Goal: Information Seeking & Learning: Find specific fact

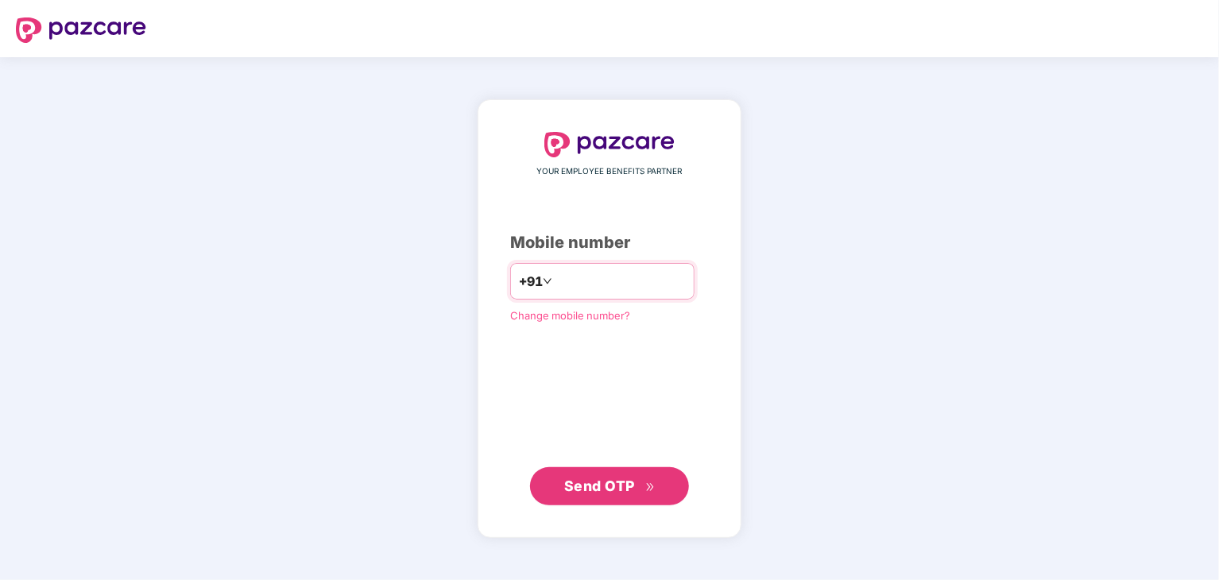
click at [639, 275] on input "number" at bounding box center [620, 281] width 130 height 25
type input "**********"
click at [640, 486] on span "Send OTP" at bounding box center [609, 486] width 91 height 22
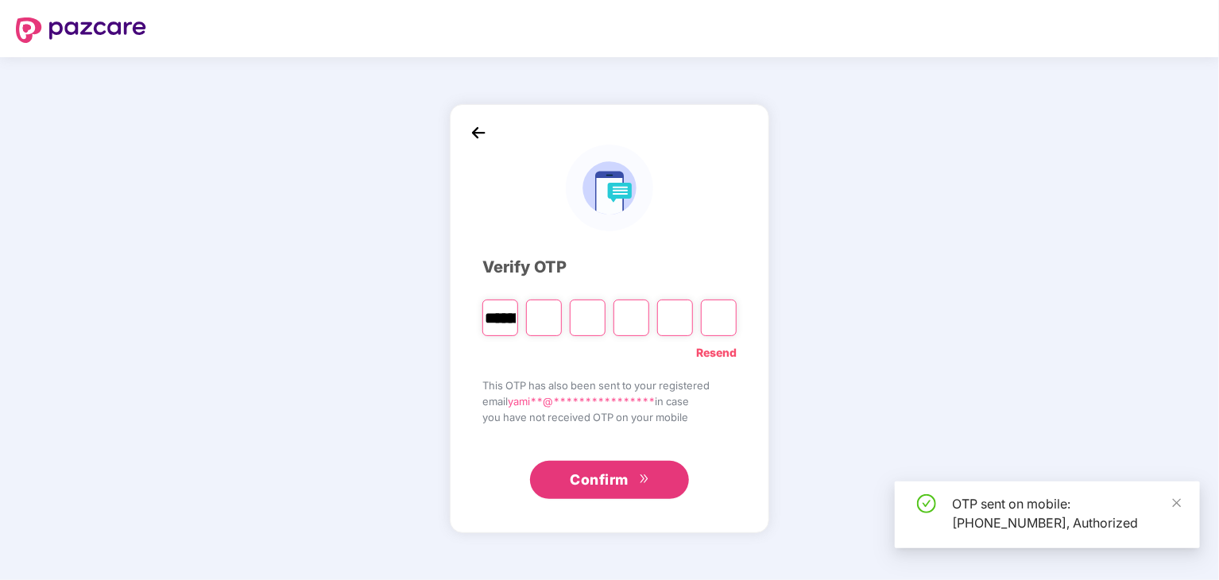
click at [547, 322] on input "Digit 2" at bounding box center [544, 317] width 36 height 37
click at [504, 319] on input "********" at bounding box center [500, 317] width 36 height 37
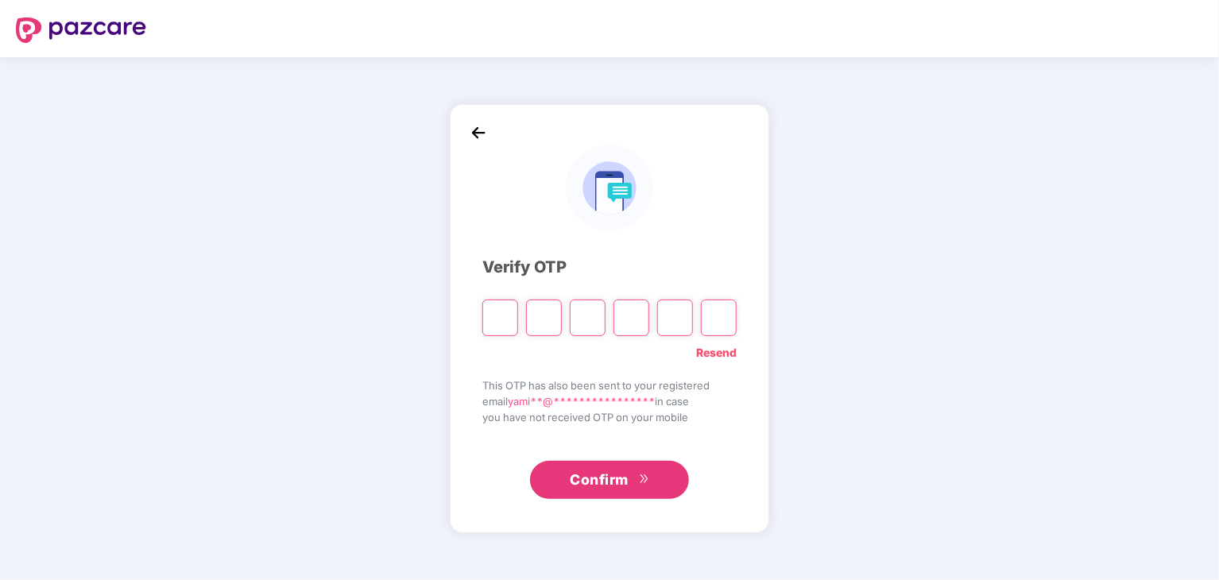
type input "*"
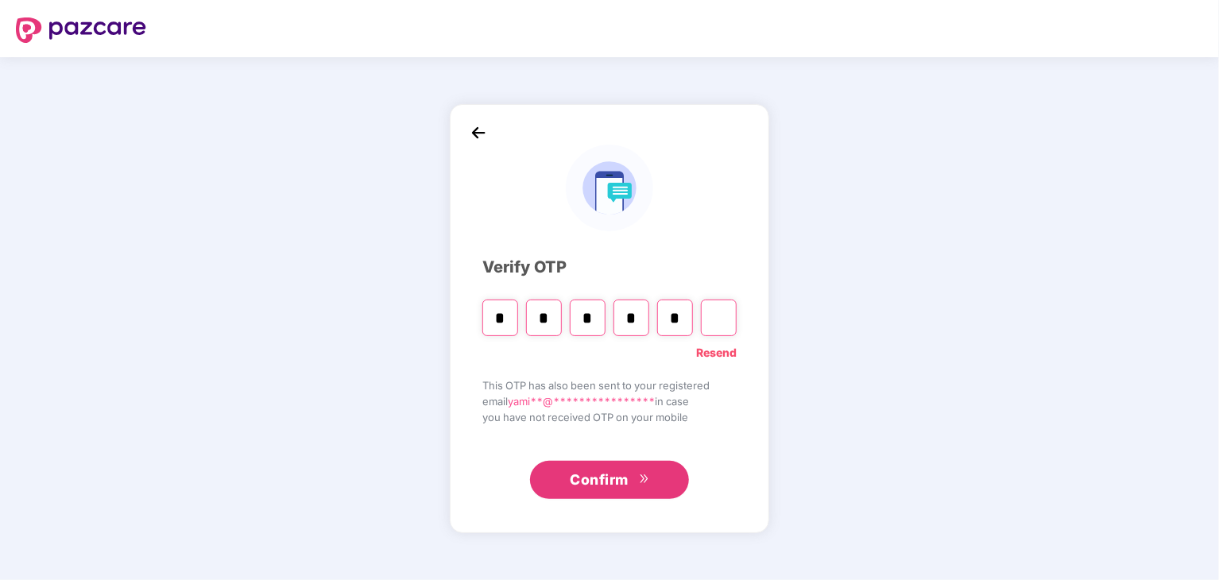
type input "*"
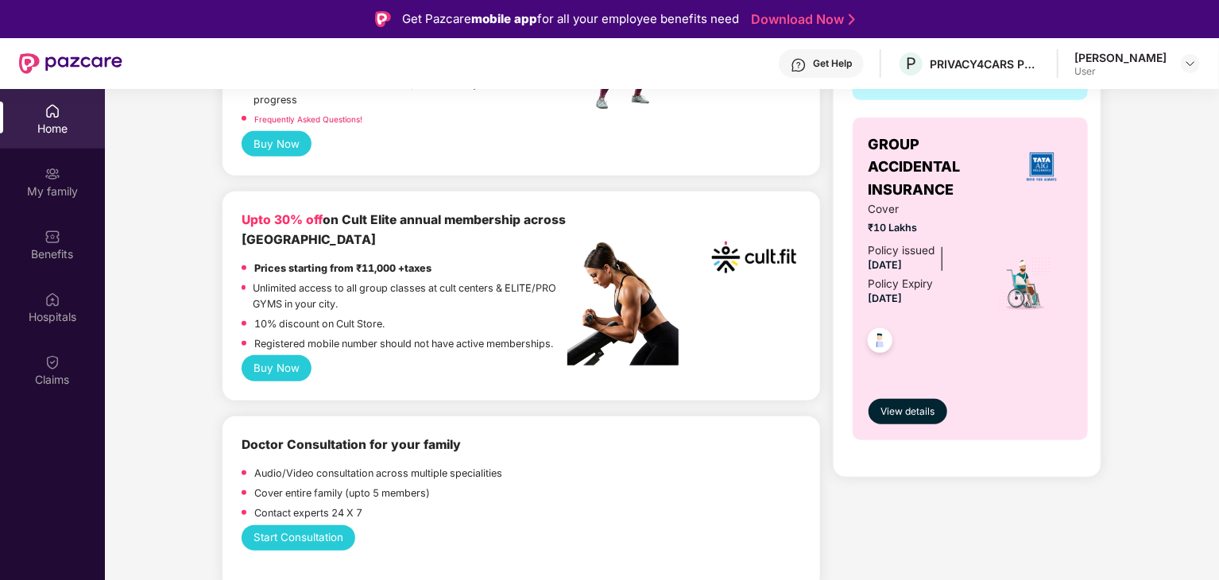
scroll to position [558, 0]
click at [920, 408] on span "View details" at bounding box center [907, 412] width 54 height 15
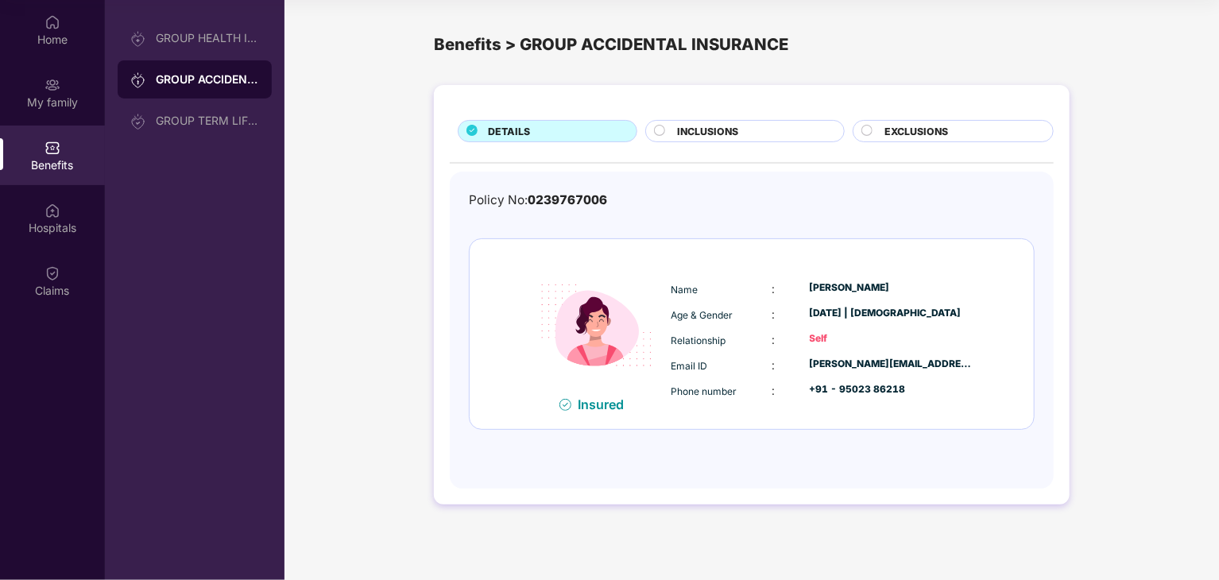
scroll to position [0, 0]
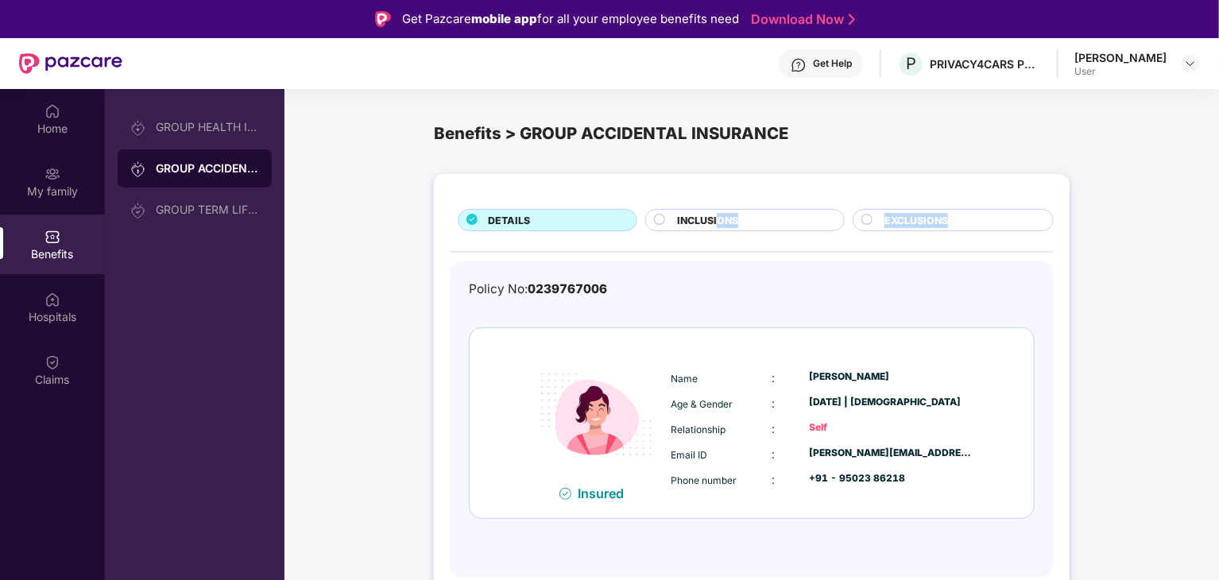
drag, startPoint x: 709, startPoint y: 233, endPoint x: 718, endPoint y: 218, distance: 17.9
click at [718, 218] on div "DETAILS INCLUSIONS EXCLUSIONS Policy No: 0239767006 Insured Name : [PERSON_NAME…" at bounding box center [752, 383] width 636 height 419
click at [718, 218] on span "INCLUSIONS" at bounding box center [707, 220] width 61 height 15
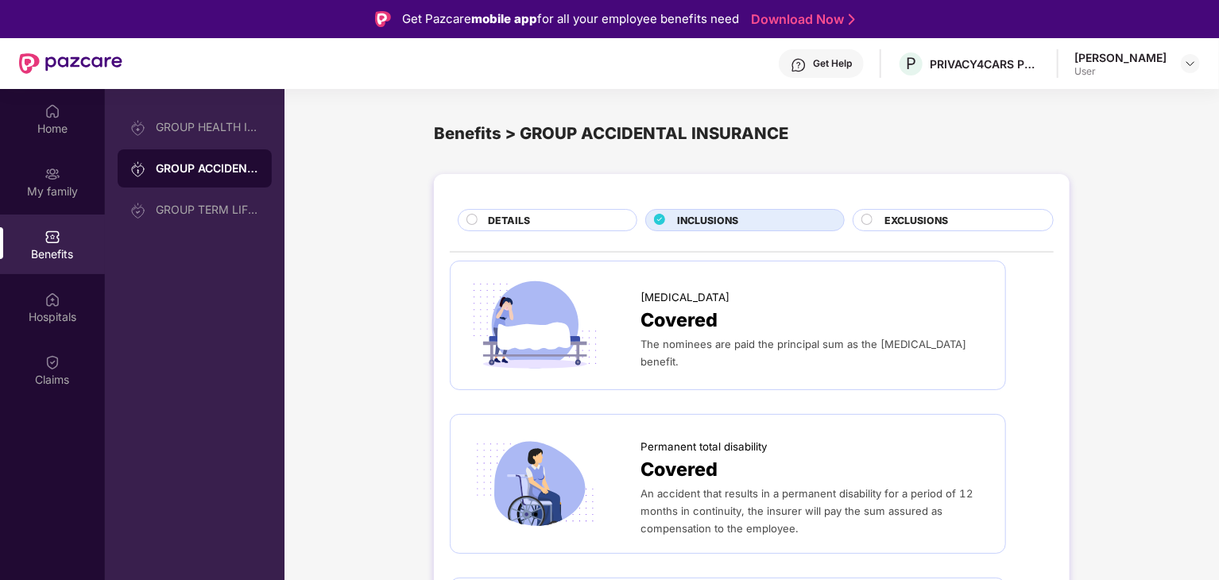
click at [894, 216] on span "EXCLUSIONS" at bounding box center [916, 220] width 64 height 15
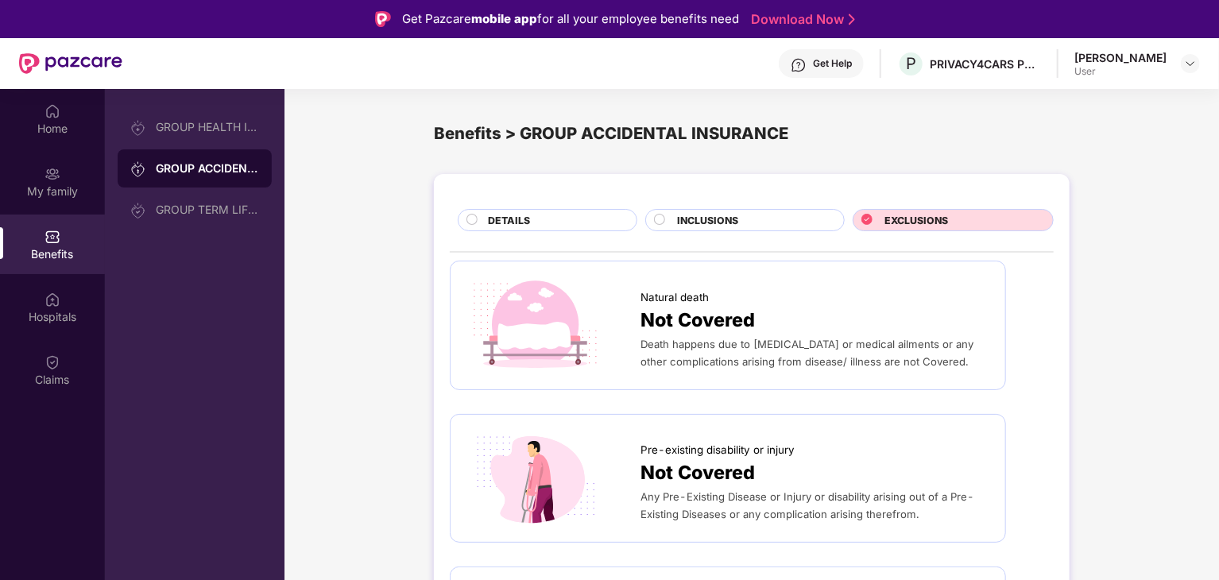
click at [731, 218] on span "INCLUSIONS" at bounding box center [707, 220] width 61 height 15
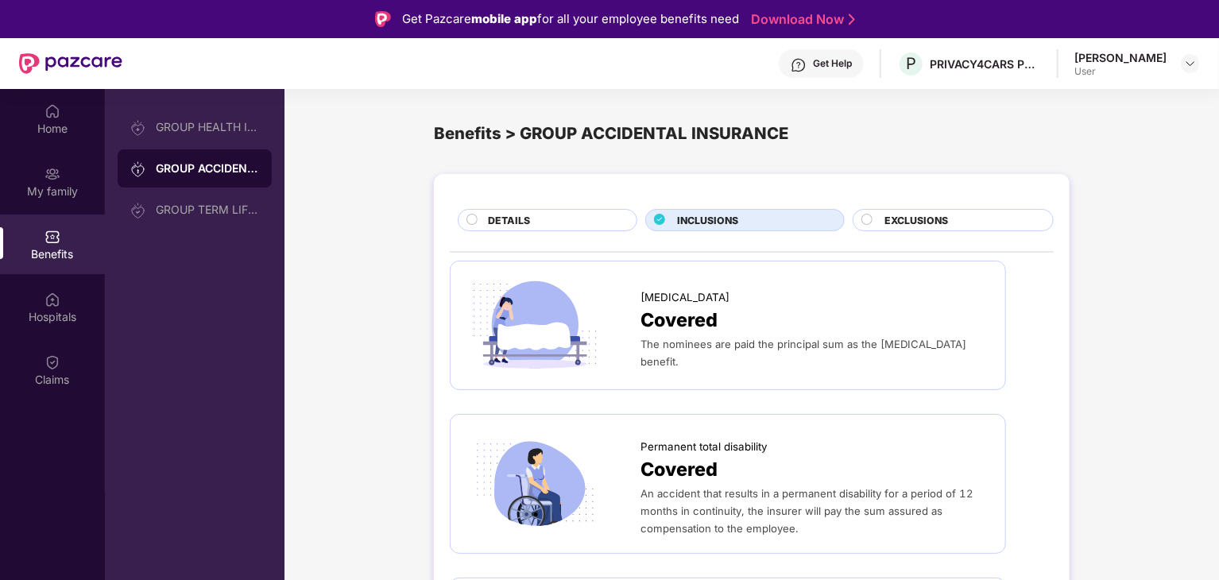
click at [504, 211] on div "DETAILS" at bounding box center [548, 220] width 180 height 22
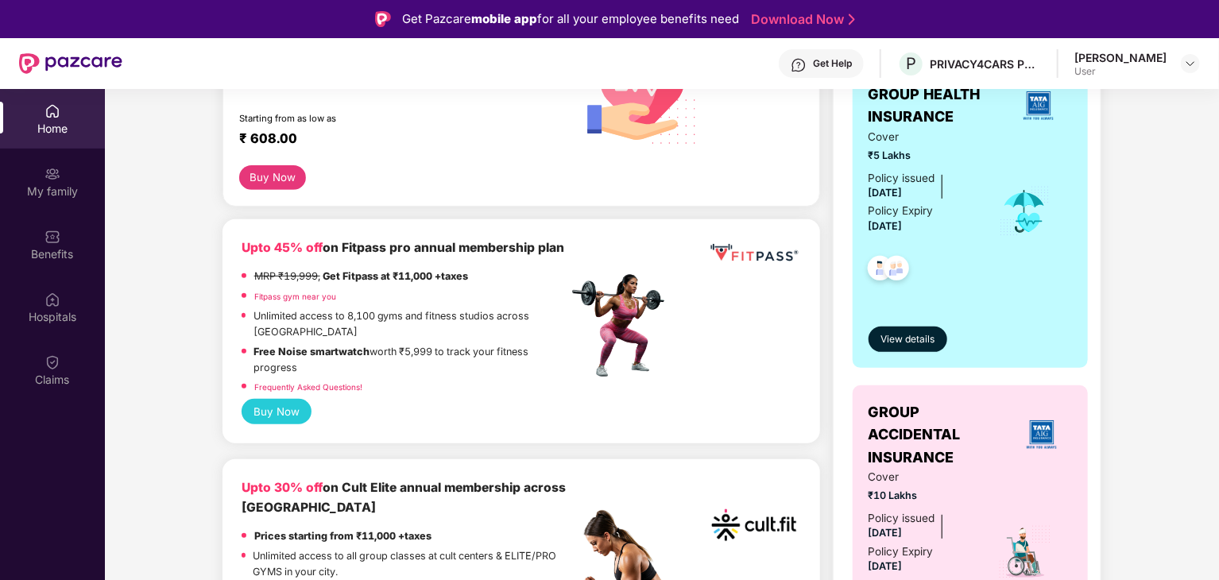
scroll to position [292, 0]
click at [901, 341] on span "View details" at bounding box center [907, 338] width 54 height 15
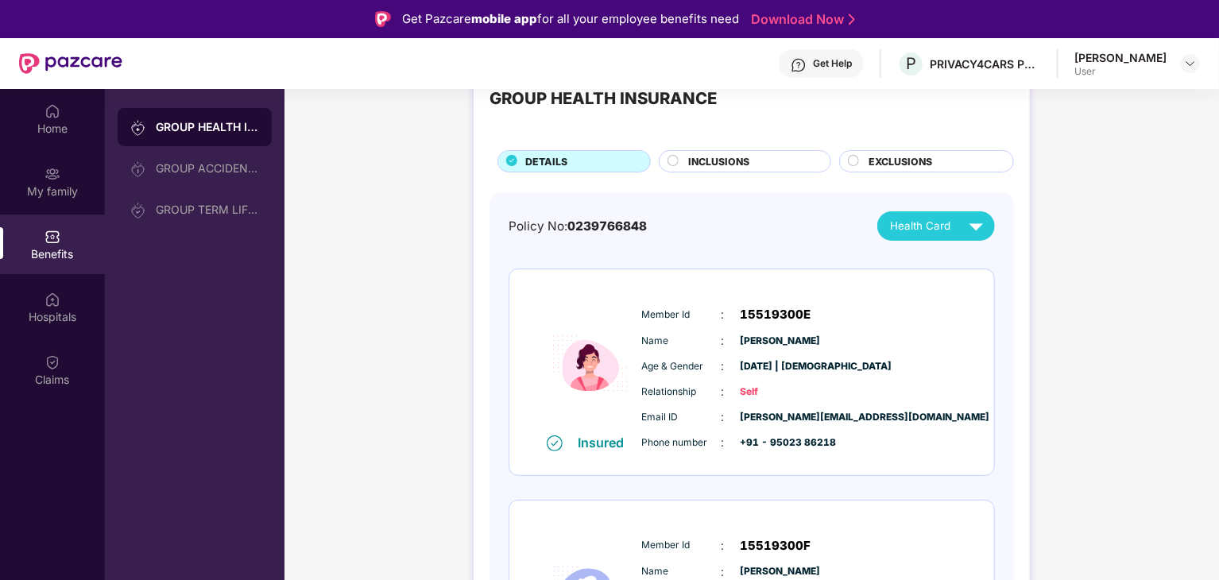
scroll to position [0, 0]
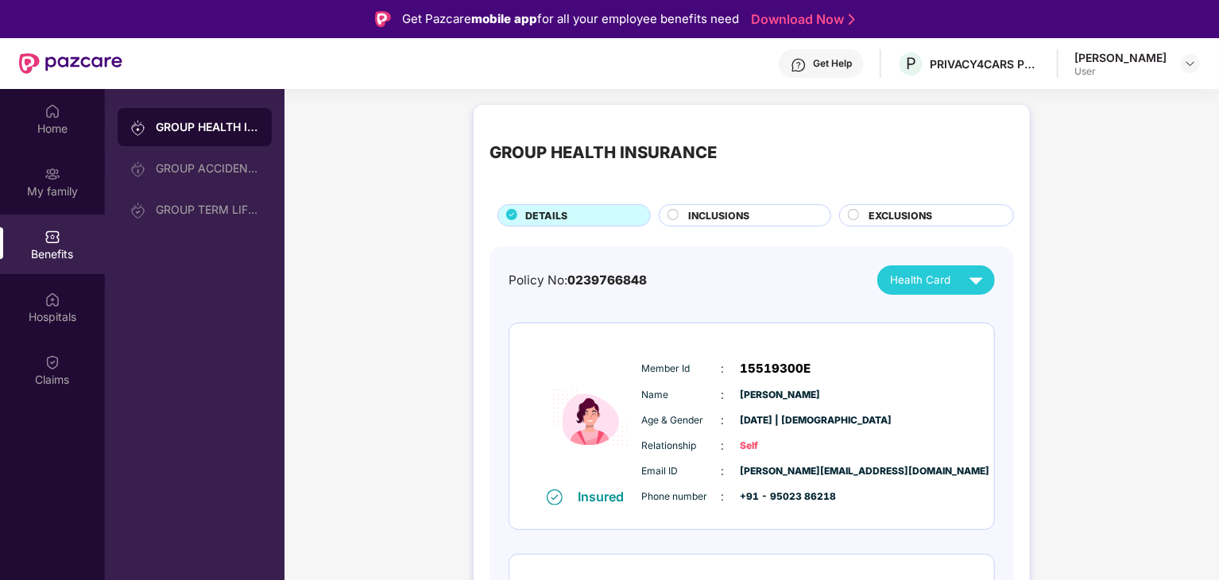
click at [742, 212] on span "INCLUSIONS" at bounding box center [718, 215] width 61 height 15
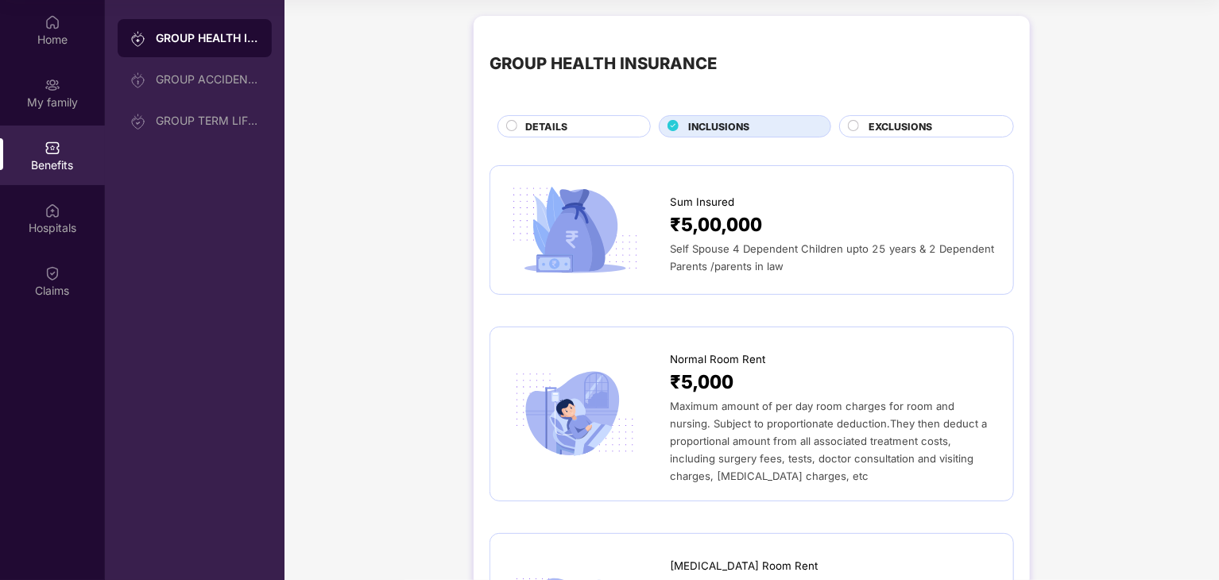
click at [914, 125] on span "EXCLUSIONS" at bounding box center [900, 126] width 64 height 15
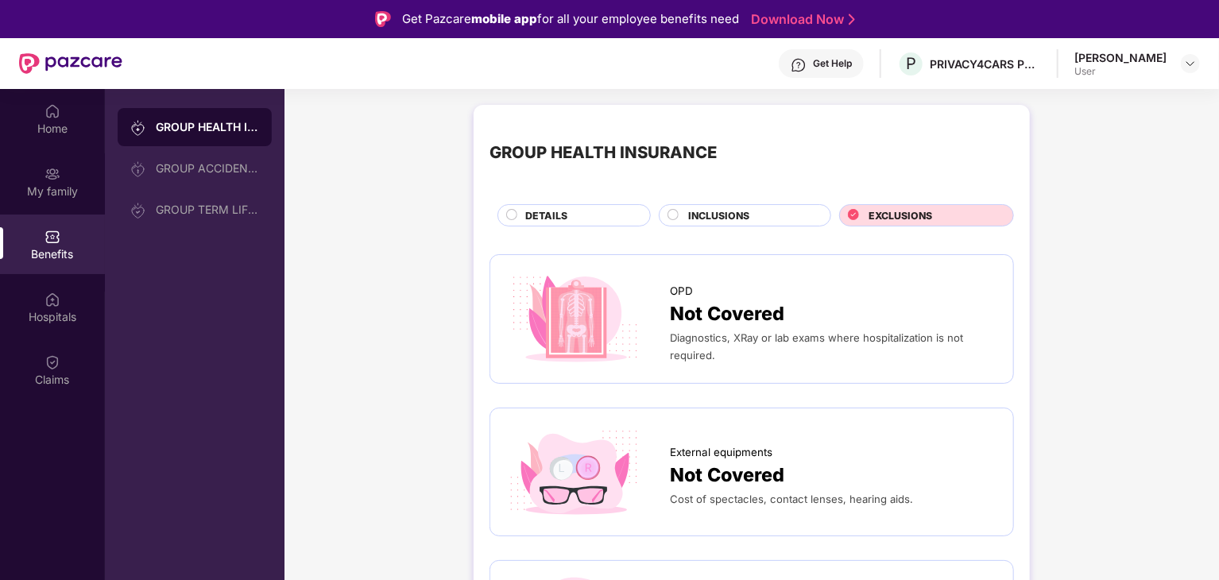
click at [718, 204] on div "INCLUSIONS" at bounding box center [745, 215] width 172 height 22
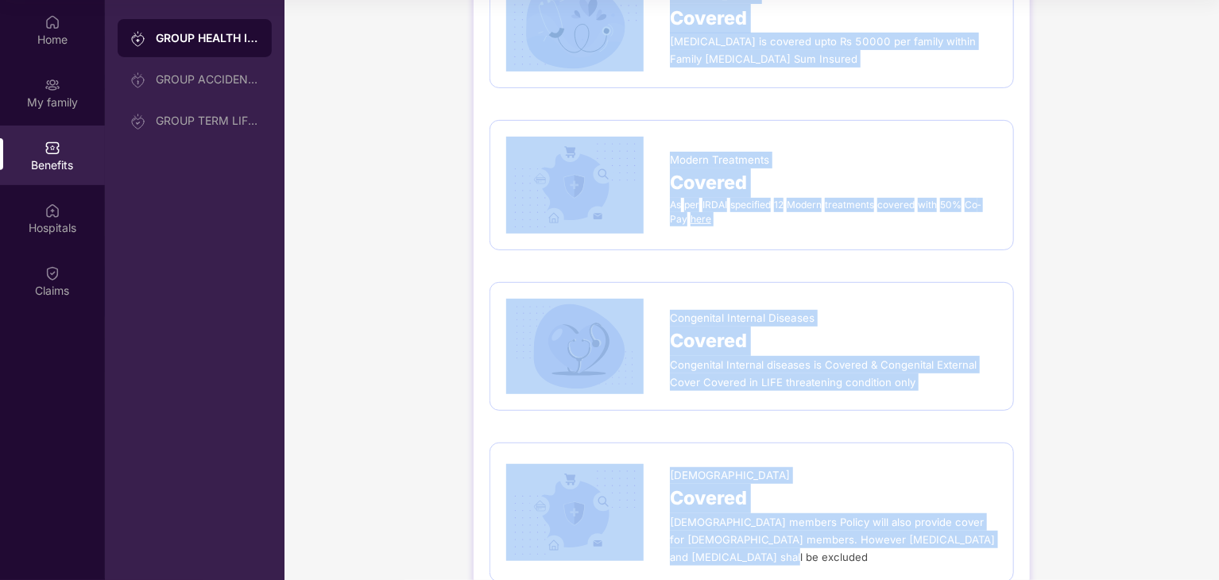
scroll to position [3339, 0]
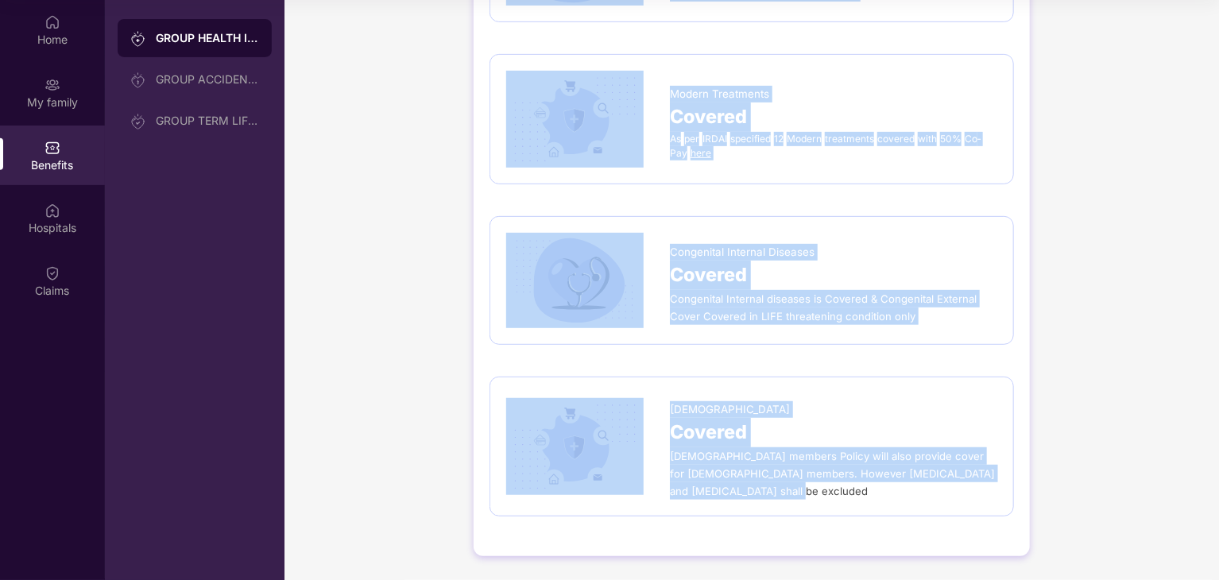
drag, startPoint x: 489, startPoint y: 261, endPoint x: 873, endPoint y: 541, distance: 475.9
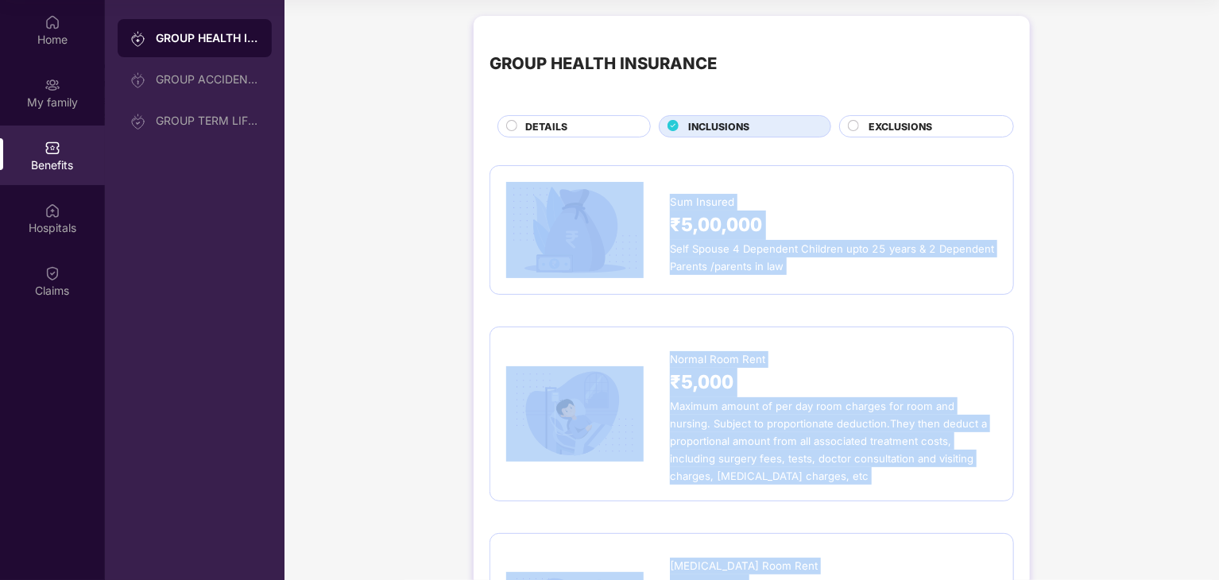
scroll to position [0, 0]
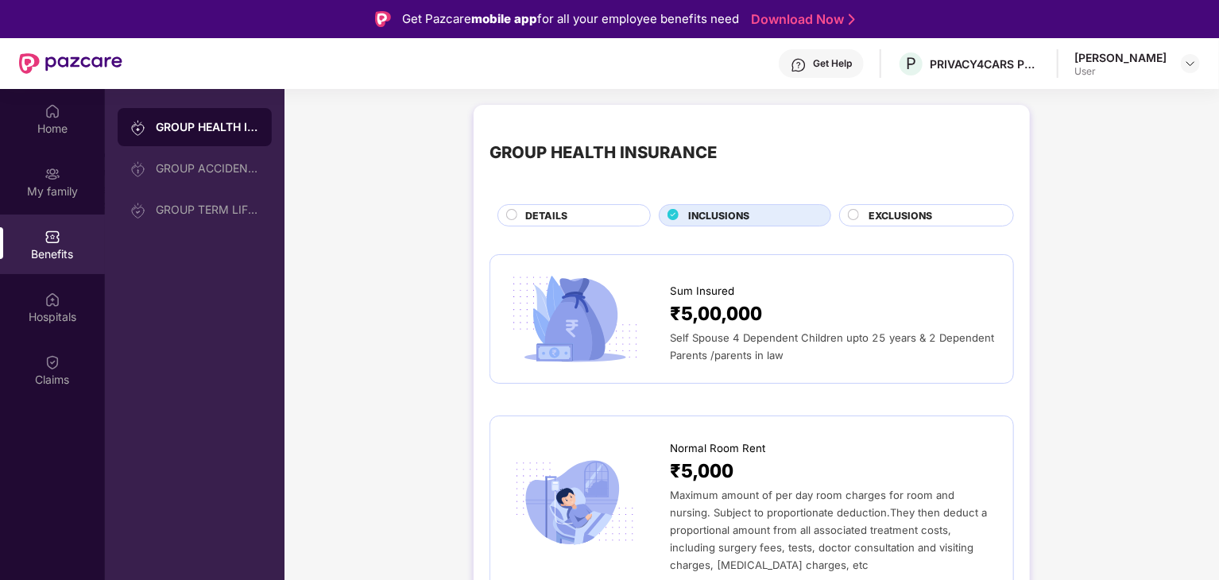
click at [858, 209] on div at bounding box center [854, 217] width 13 height 16
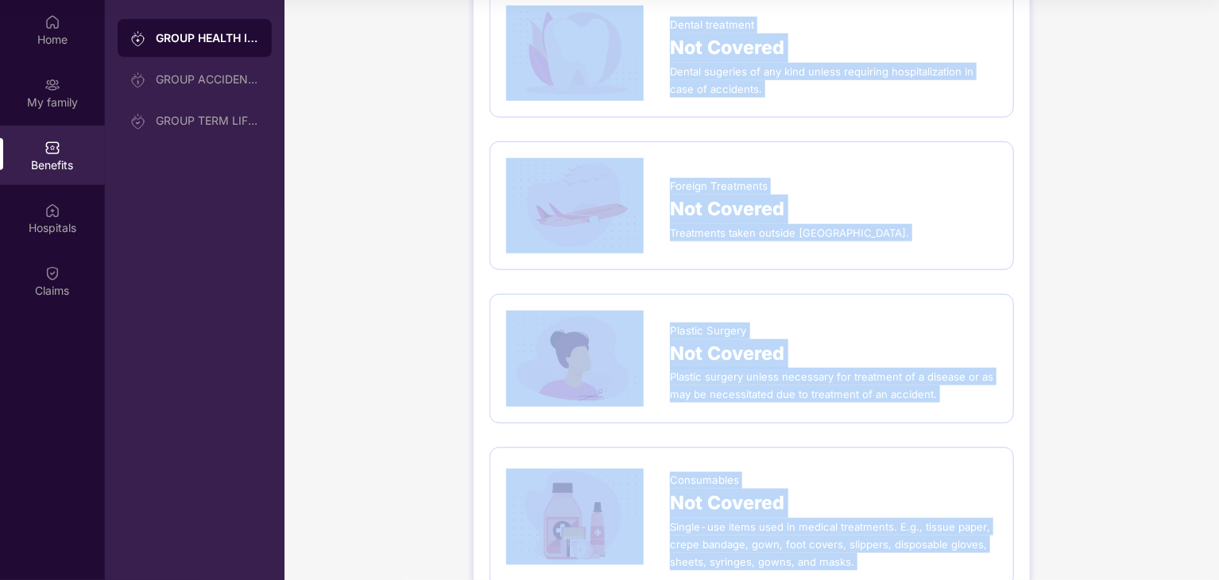
scroll to position [857, 0]
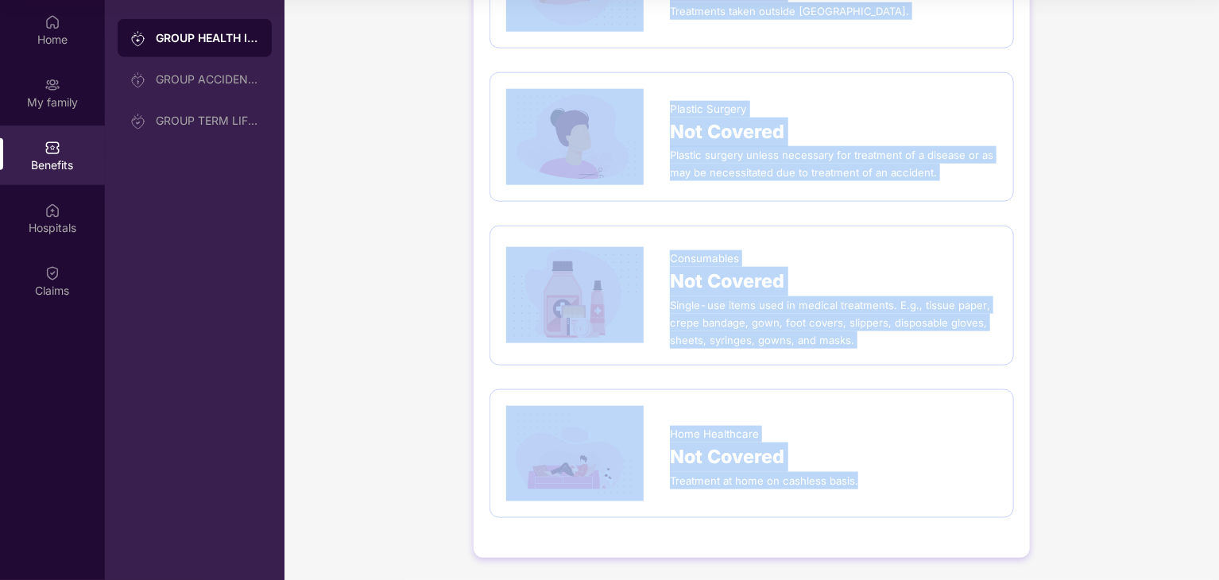
drag, startPoint x: 486, startPoint y: 255, endPoint x: 879, endPoint y: 512, distance: 469.3
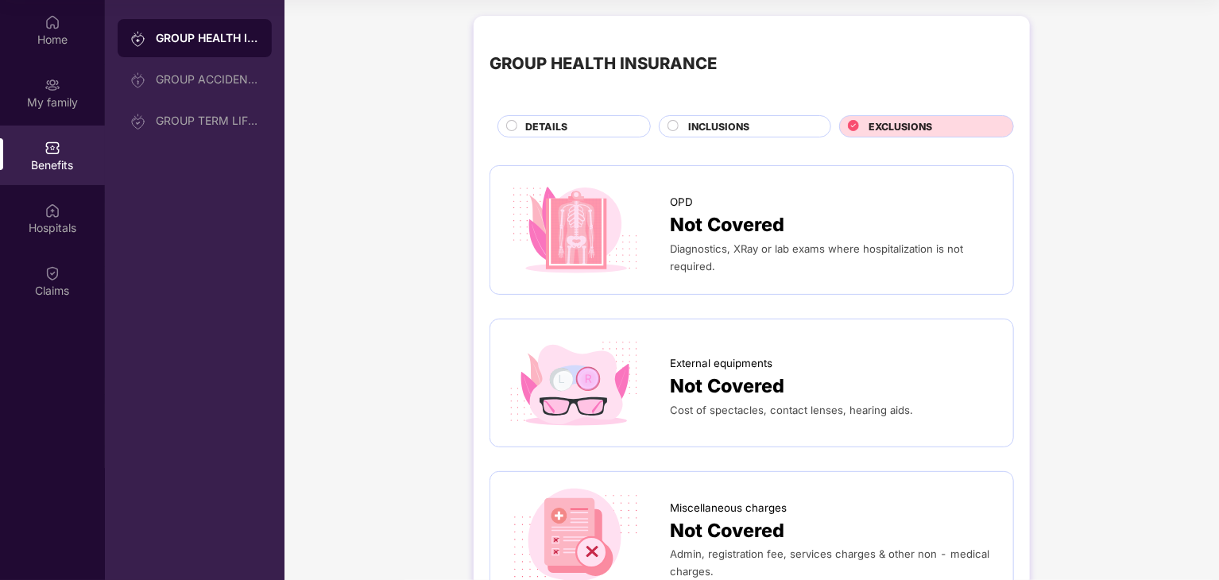
scroll to position [0, 0]
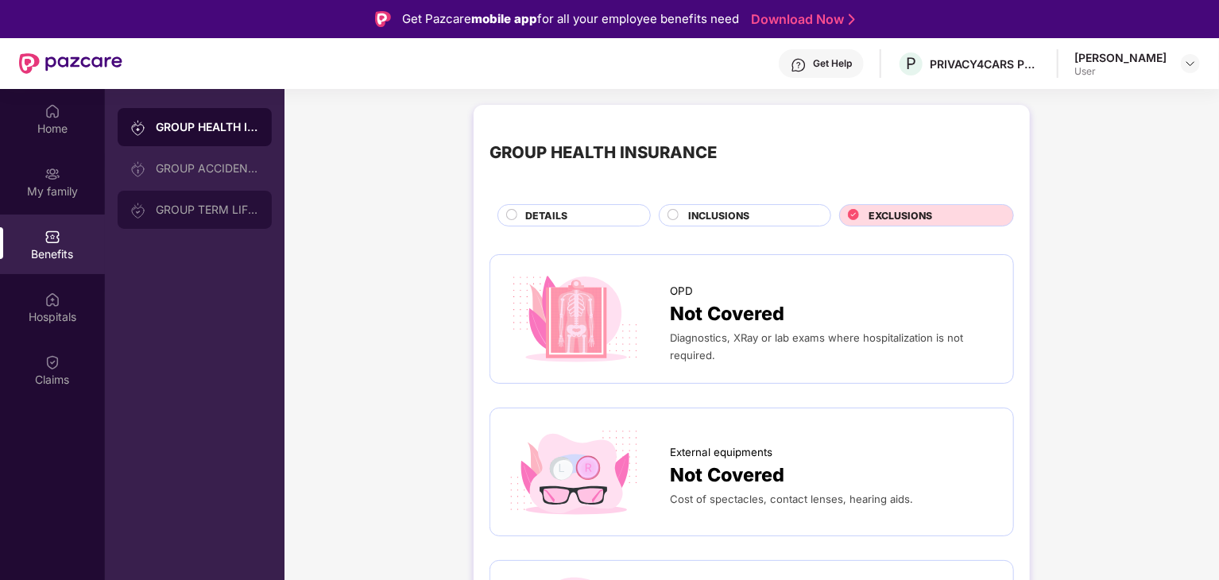
click at [211, 197] on div "GROUP TERM LIFE INSURANCE" at bounding box center [195, 210] width 154 height 38
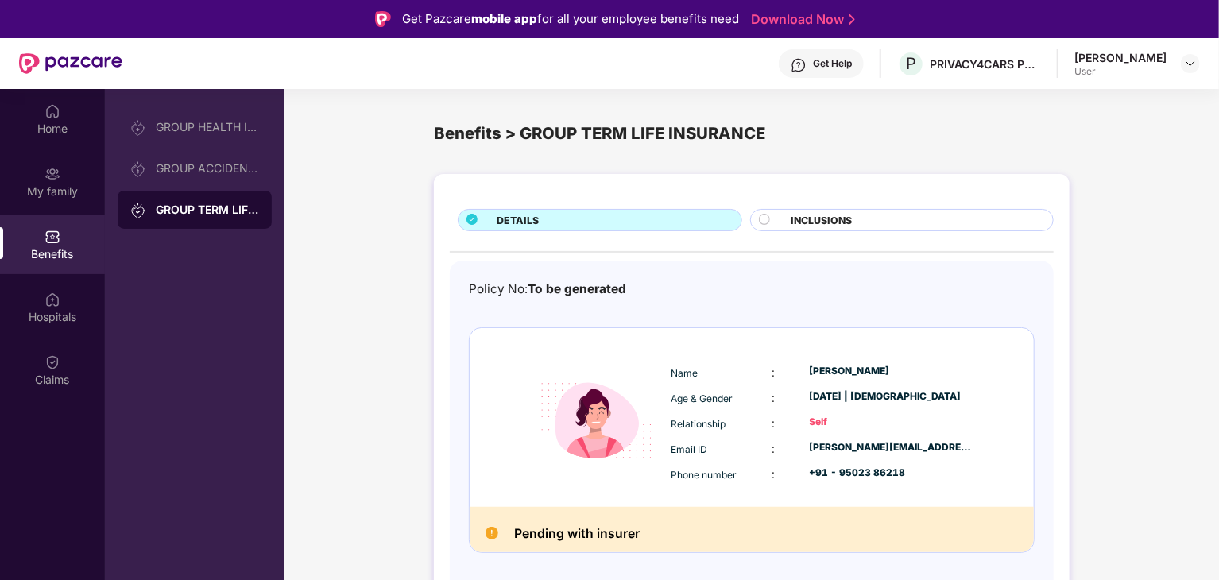
click at [783, 218] on div "INCLUSIONS" at bounding box center [914, 221] width 262 height 17
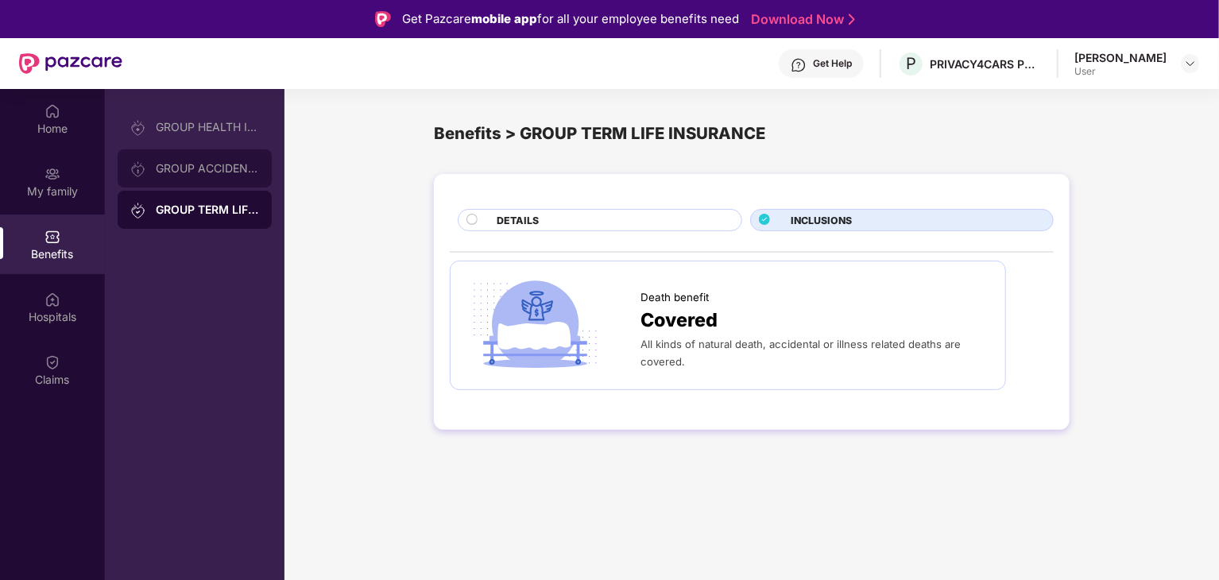
click at [227, 177] on div "GROUP ACCIDENTAL INSURANCE" at bounding box center [195, 168] width 154 height 38
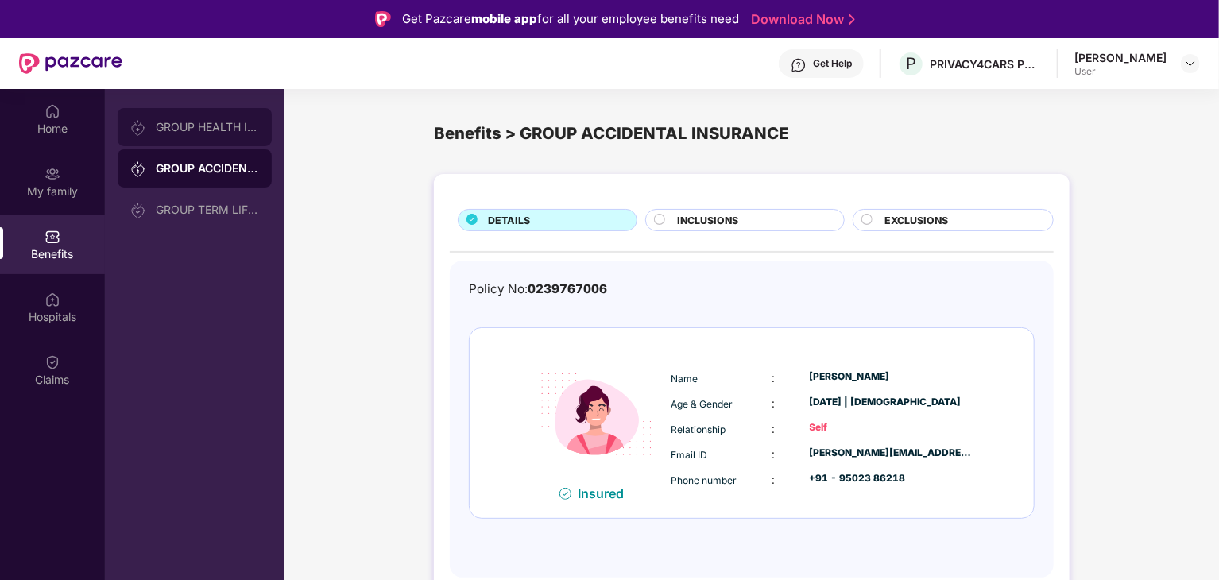
click at [203, 141] on div "GROUP HEALTH INSURANCE" at bounding box center [195, 127] width 154 height 38
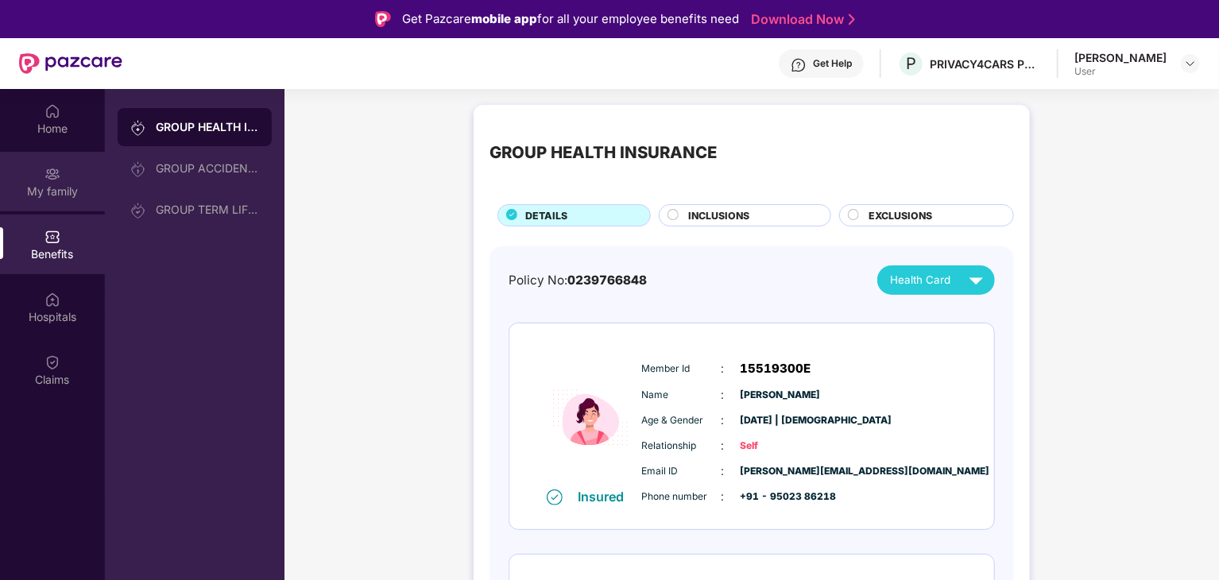
click at [41, 178] on div "My family" at bounding box center [52, 182] width 105 height 60
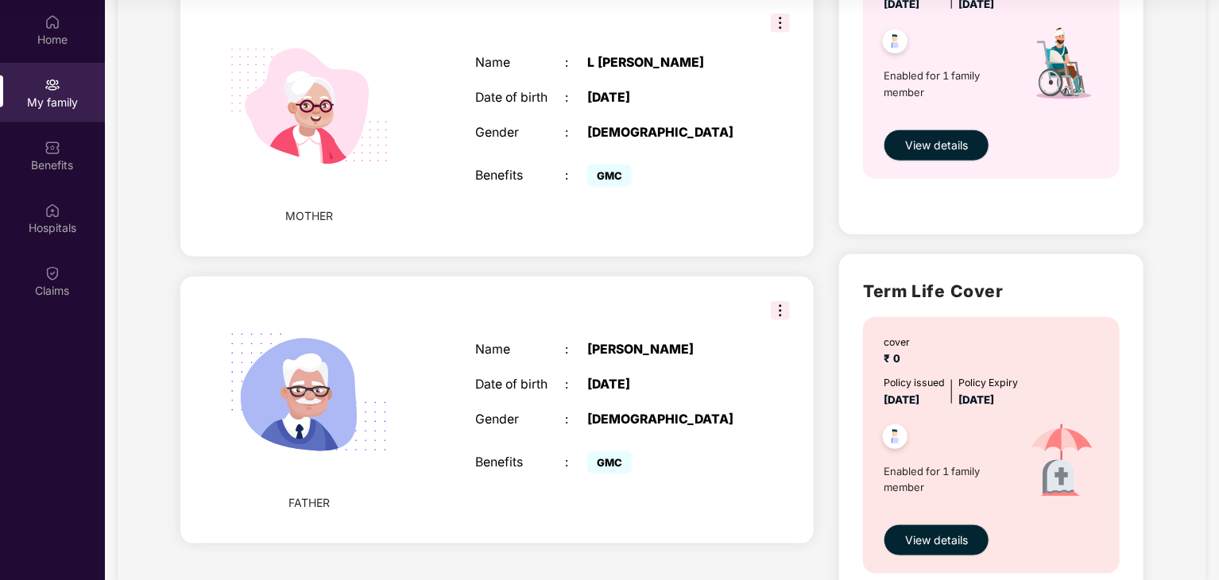
scroll to position [650, 0]
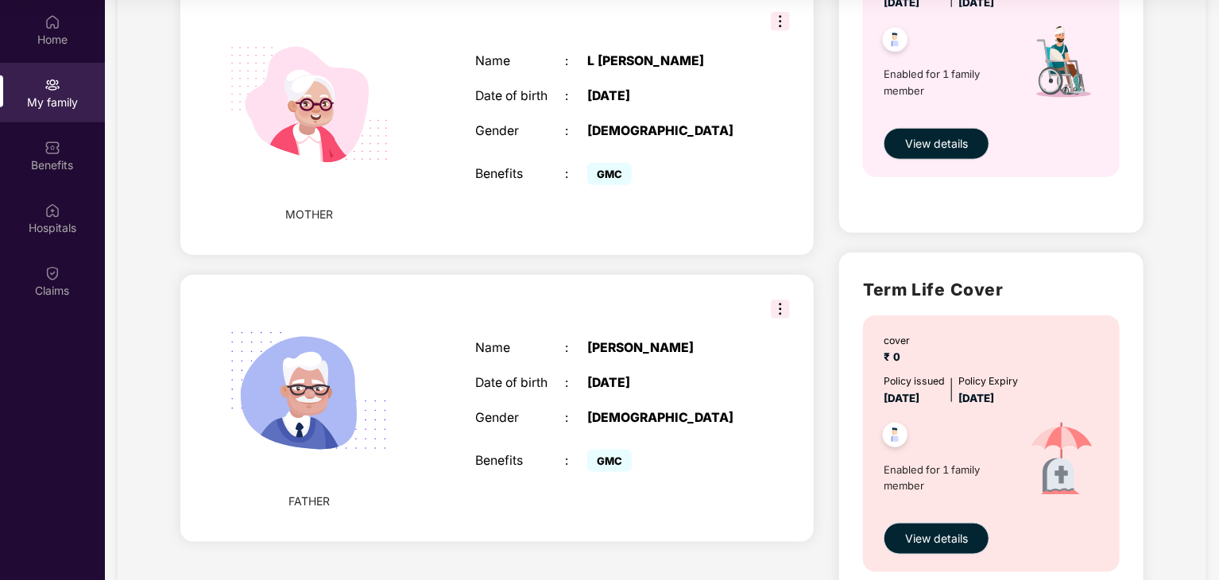
click at [934, 528] on button "View details" at bounding box center [936, 539] width 106 height 32
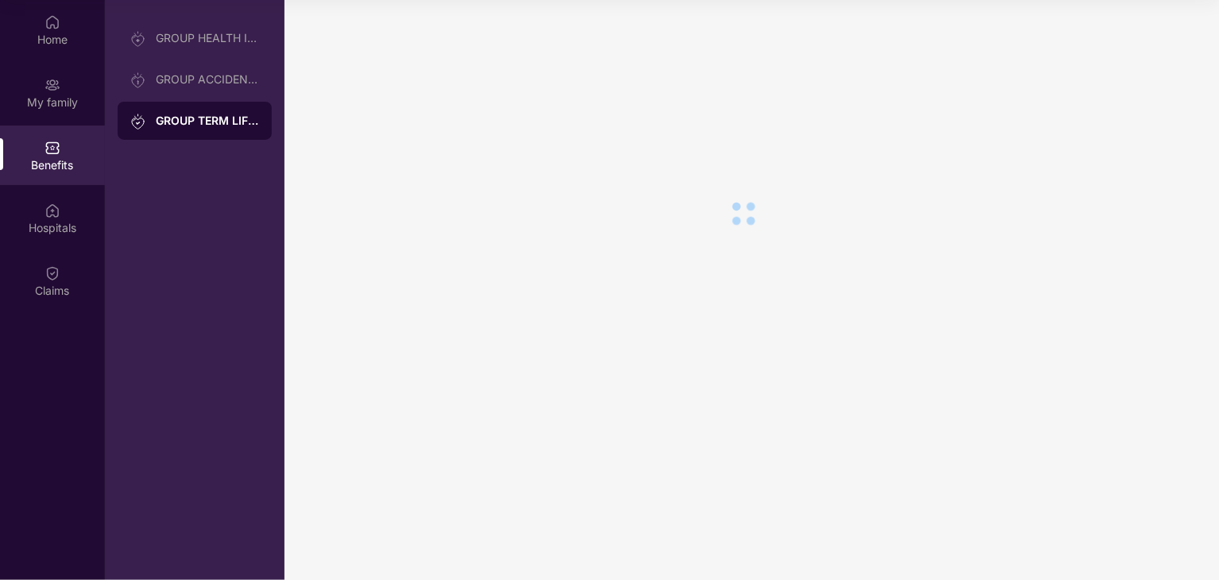
scroll to position [0, 0]
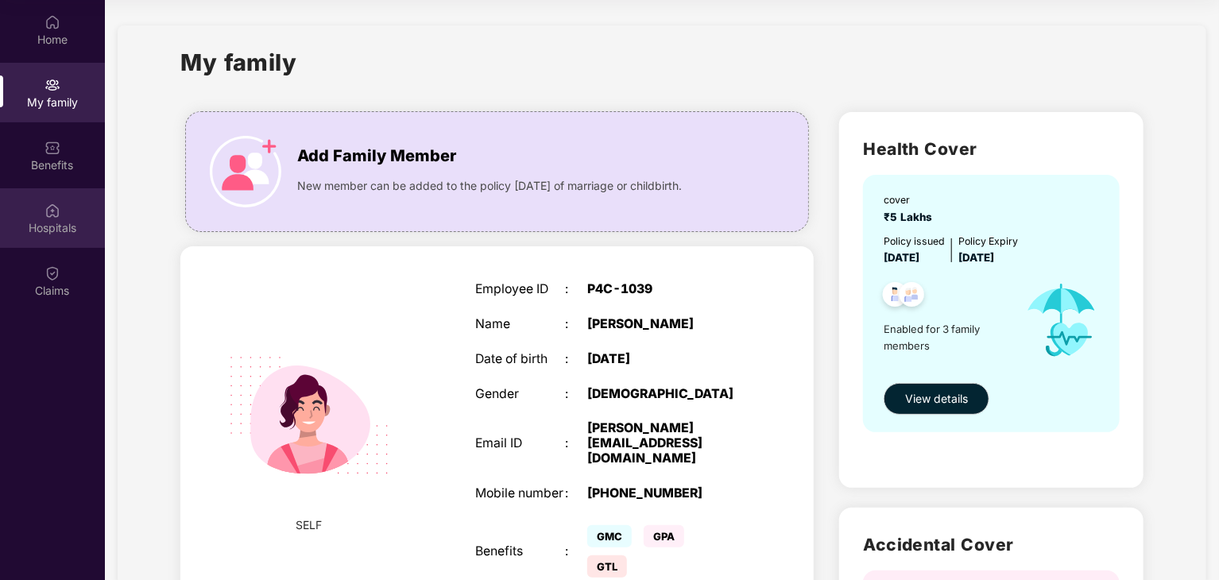
click at [52, 217] on img at bounding box center [52, 211] width 16 height 16
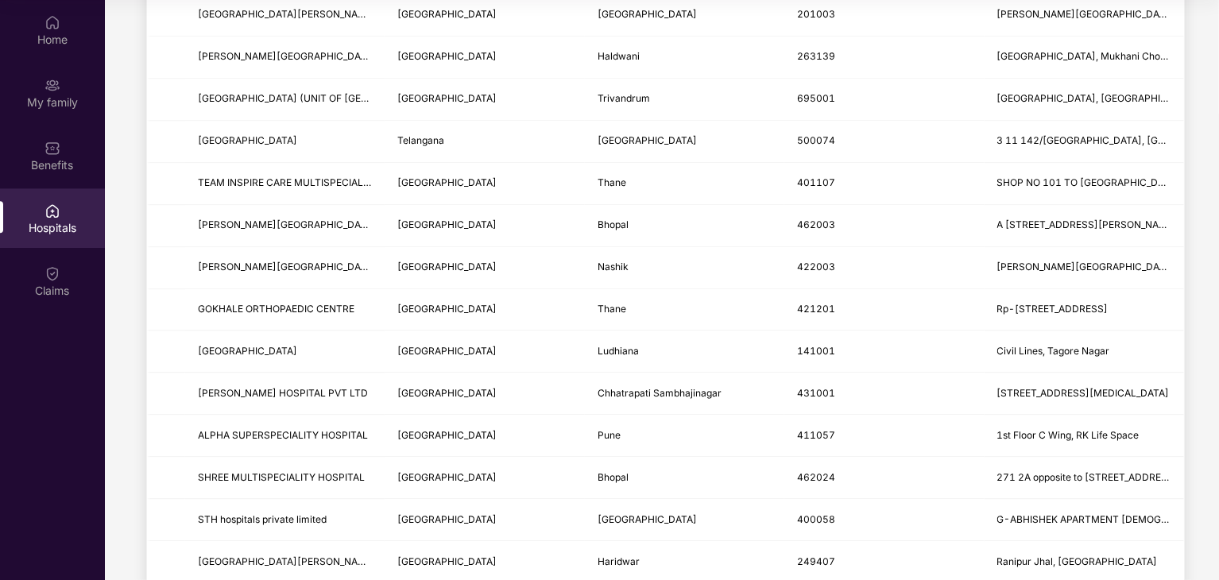
scroll to position [1862, 0]
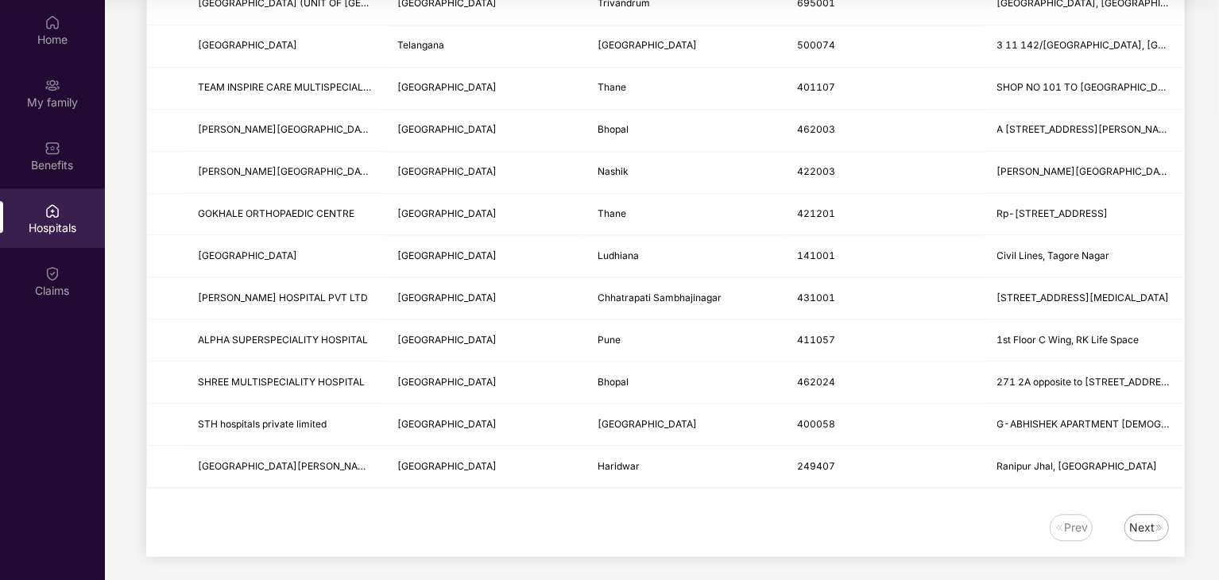
click at [1134, 519] on div "Next" at bounding box center [1141, 527] width 25 height 17
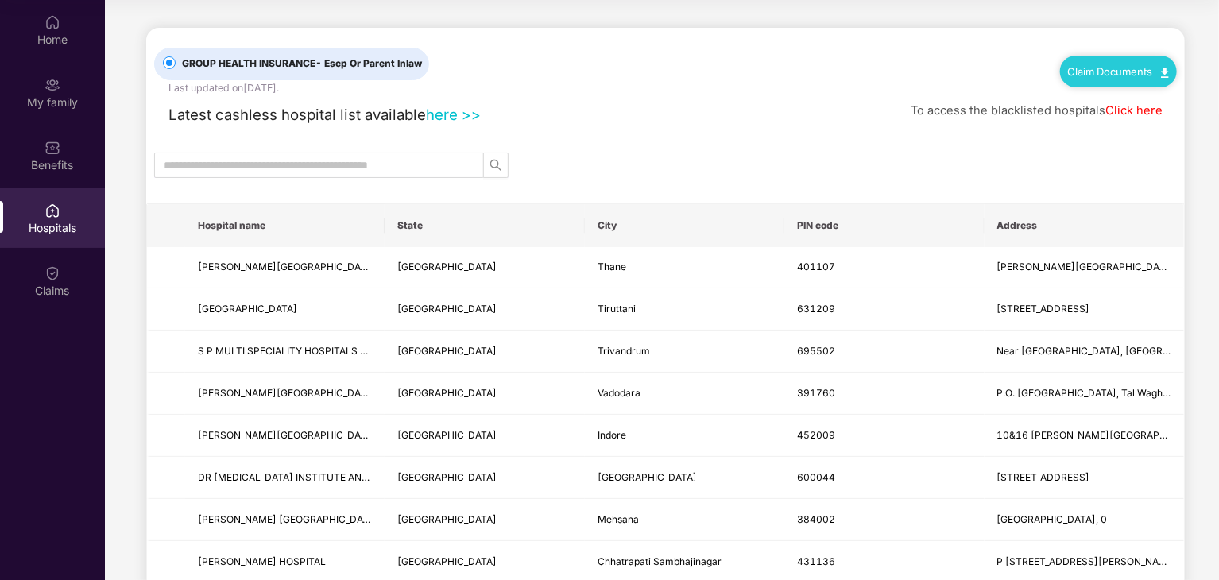
scroll to position [0, 0]
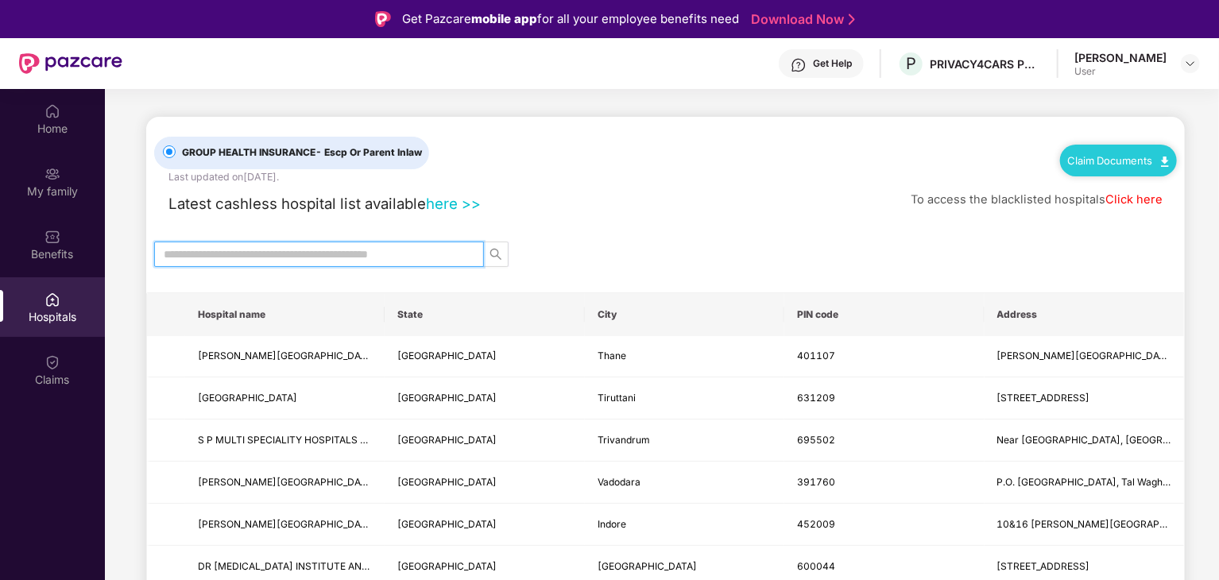
click at [411, 255] on input "text" at bounding box center [313, 253] width 298 height 17
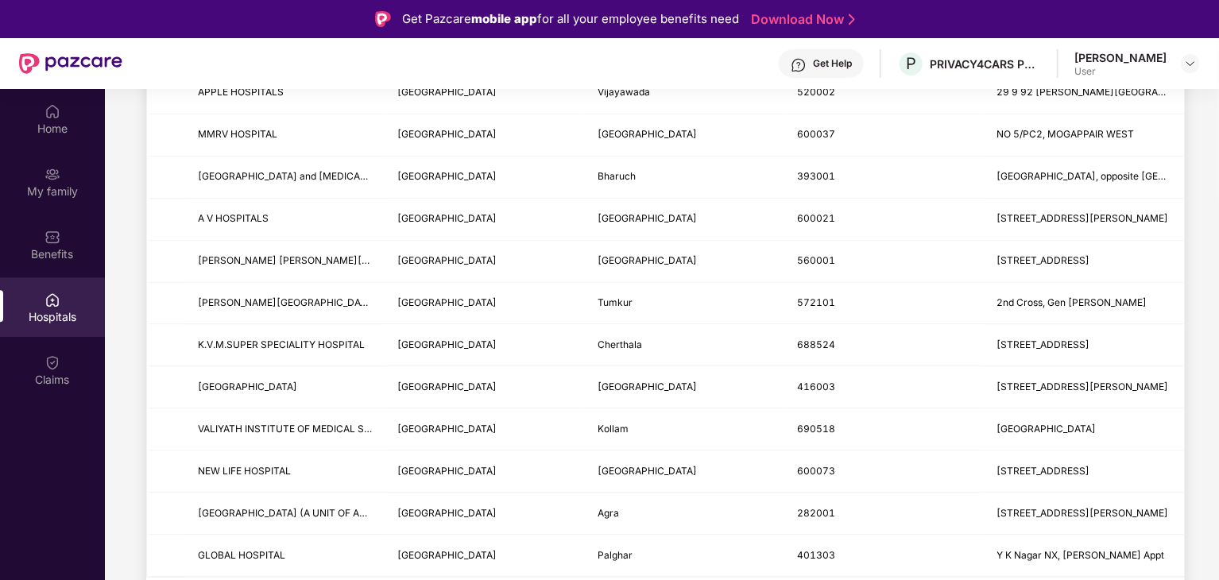
scroll to position [89, 0]
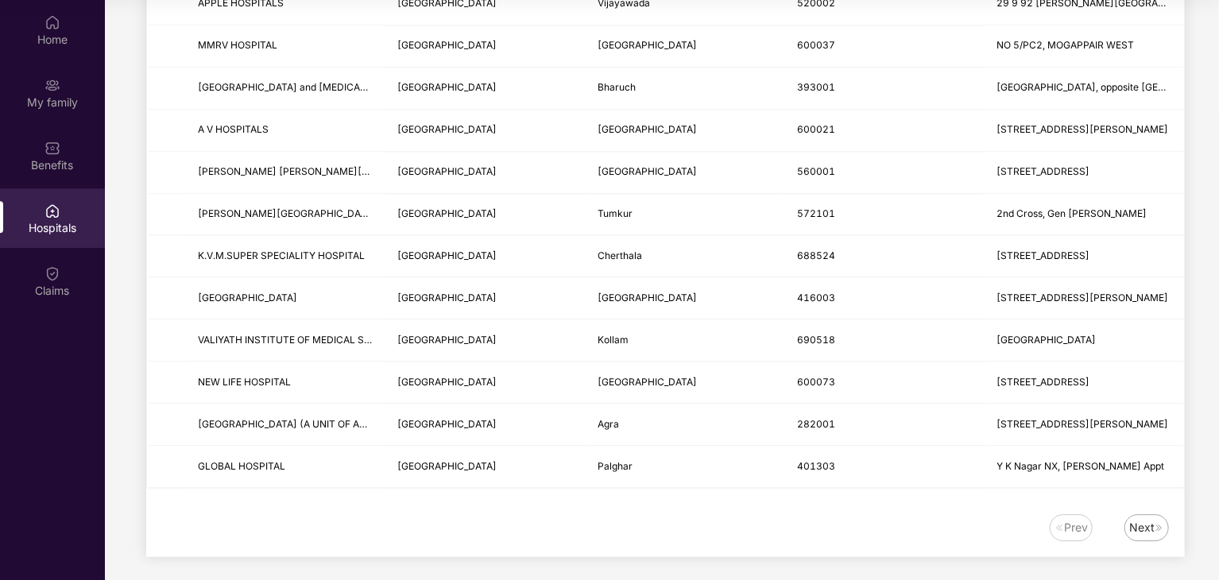
click at [1134, 525] on div "Next" at bounding box center [1141, 527] width 25 height 17
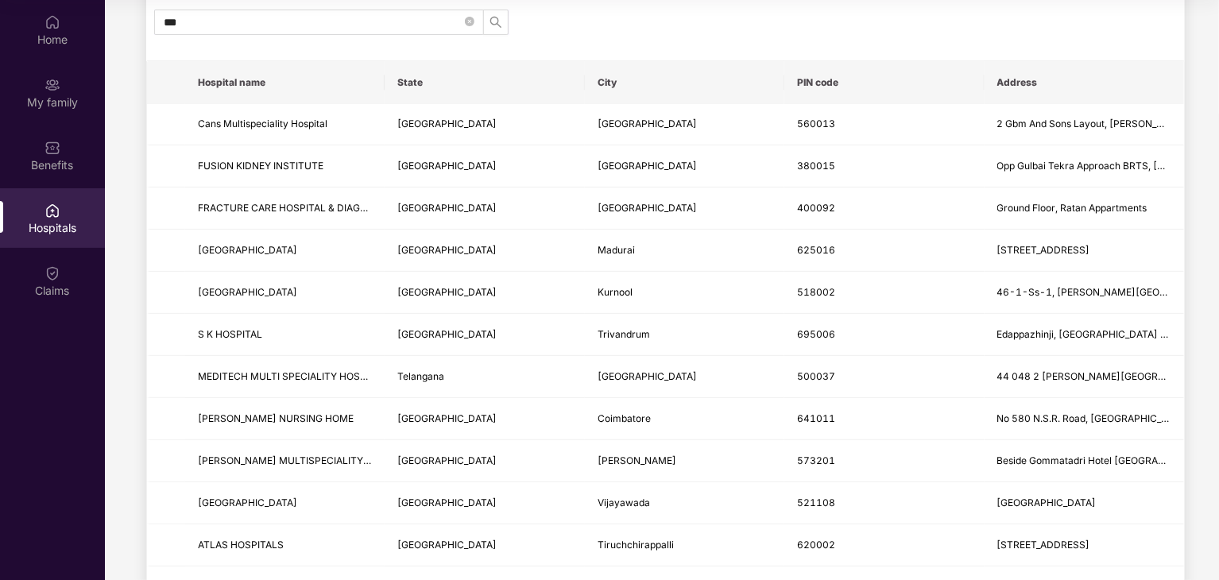
scroll to position [0, 0]
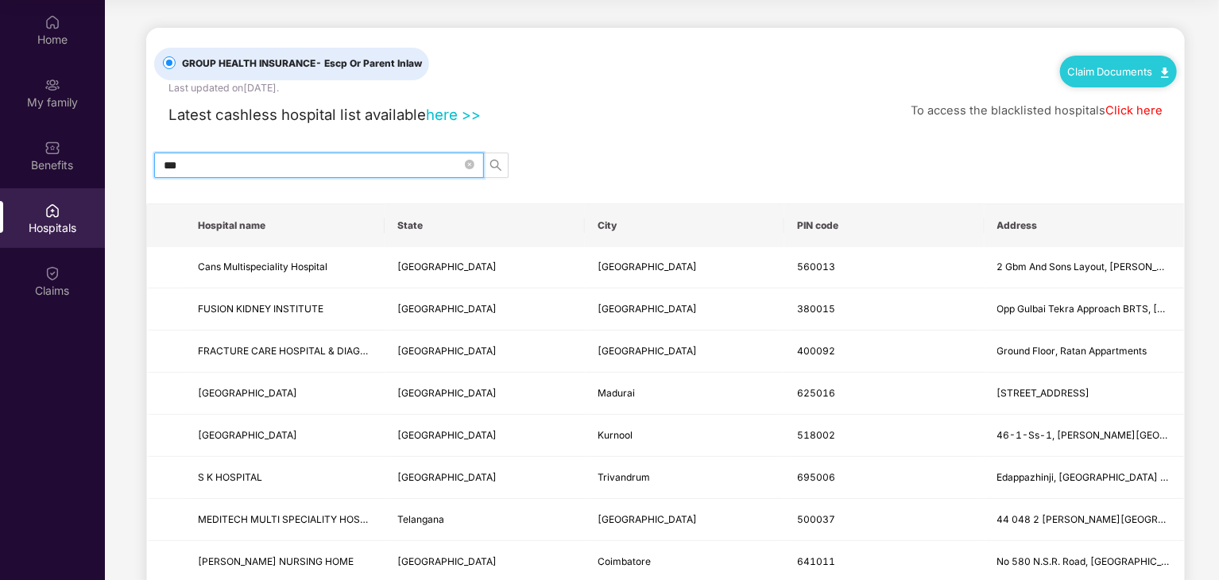
click at [252, 163] on input "***" at bounding box center [313, 165] width 298 height 17
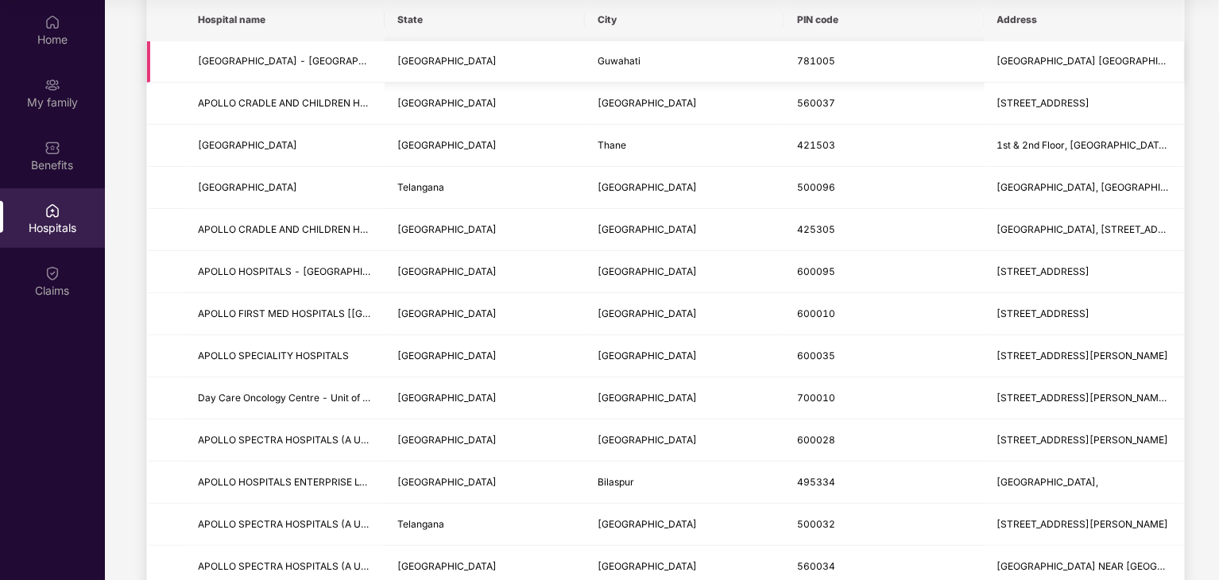
scroll to position [207, 0]
type input "******"
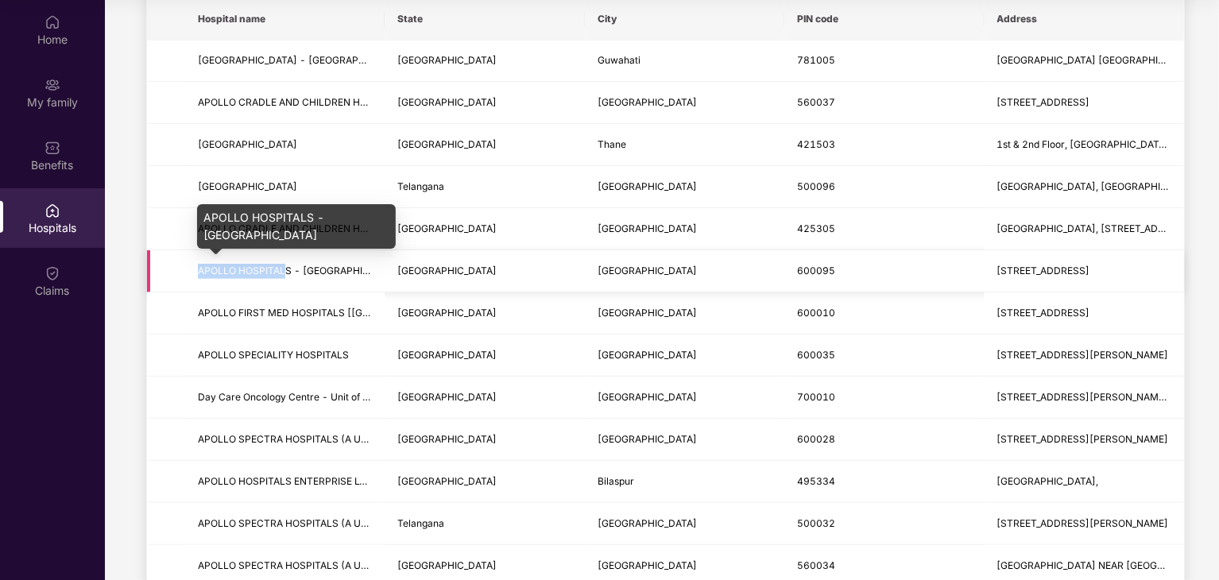
drag, startPoint x: 195, startPoint y: 260, endPoint x: 286, endPoint y: 265, distance: 90.7
click at [286, 265] on td "APOLLO HOSPITALS - [GEOGRAPHIC_DATA]" at bounding box center [284, 271] width 199 height 42
copy span "[GEOGRAPHIC_DATA]"
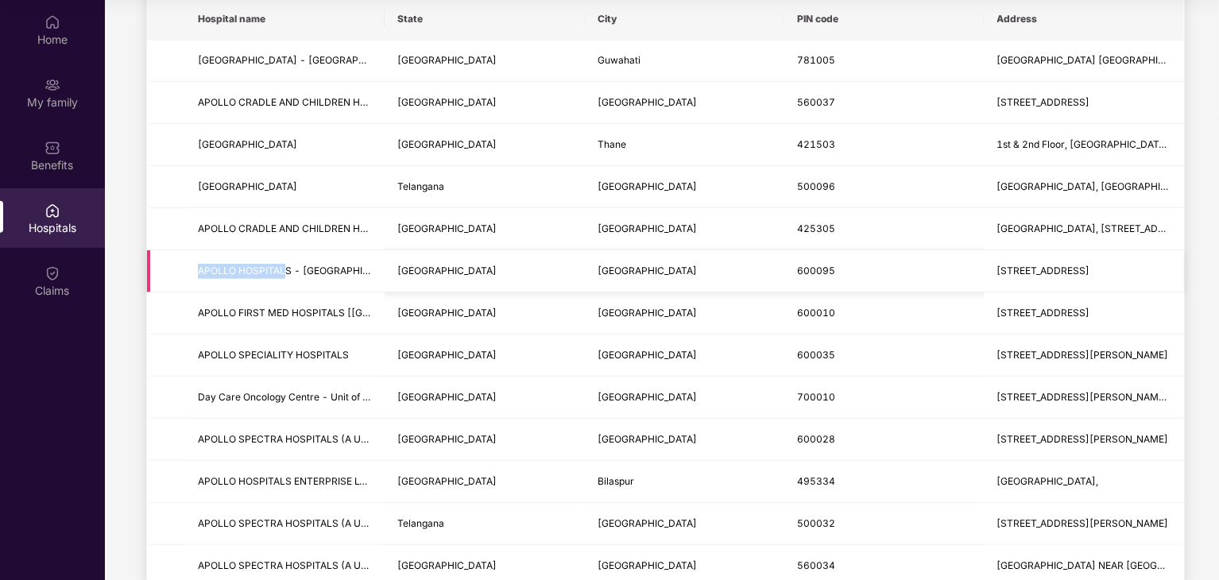
scroll to position [0, 0]
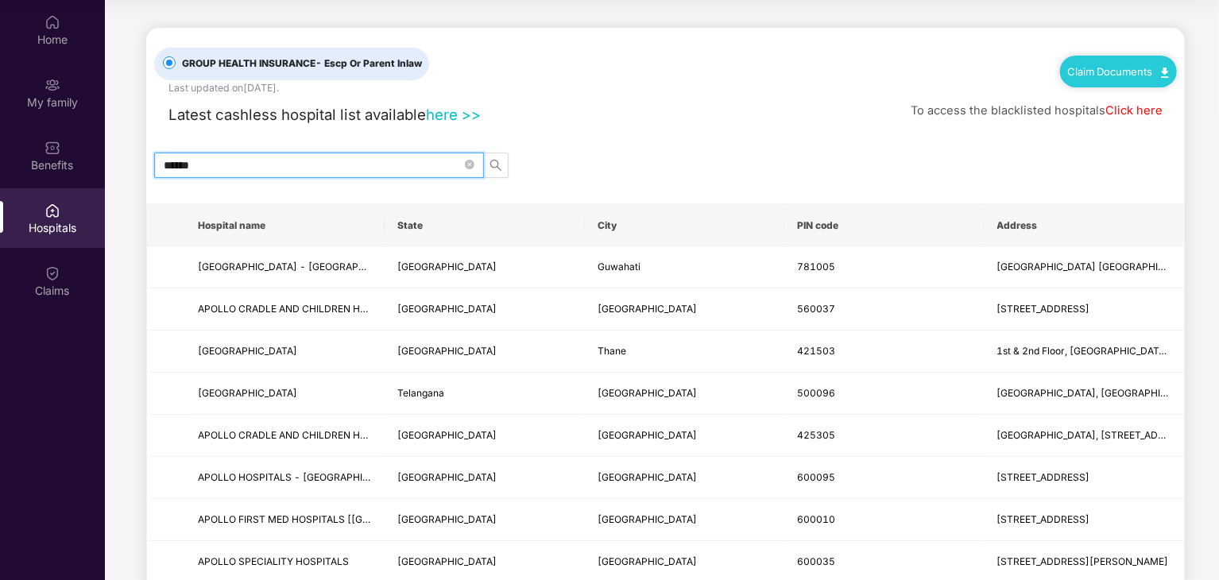
click at [257, 164] on input "******" at bounding box center [313, 165] width 298 height 17
paste input "**********"
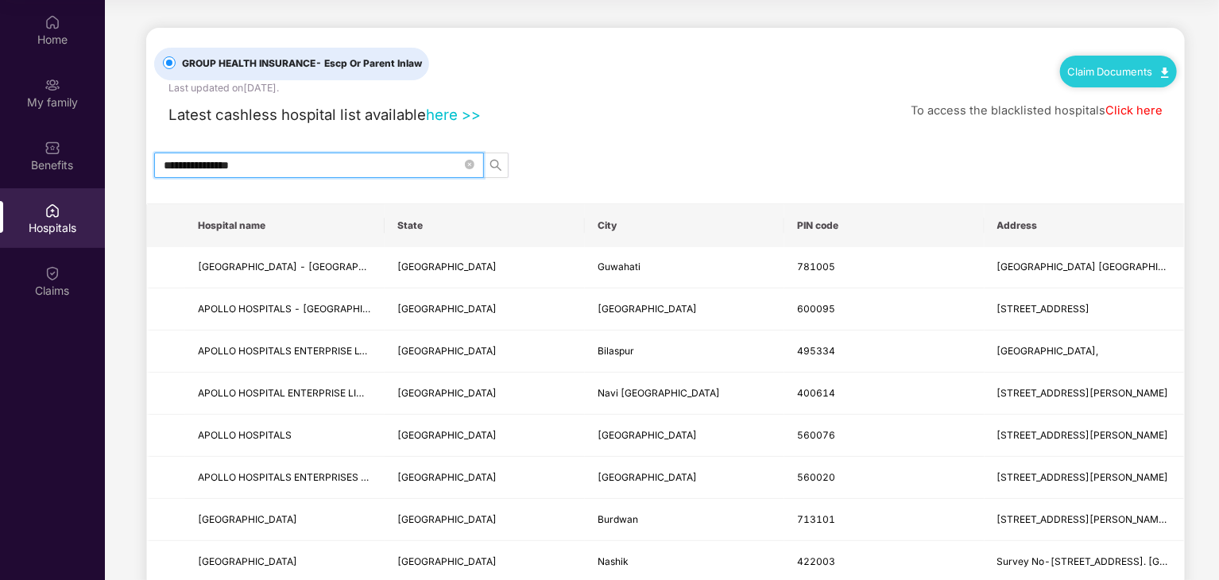
type input "**********"
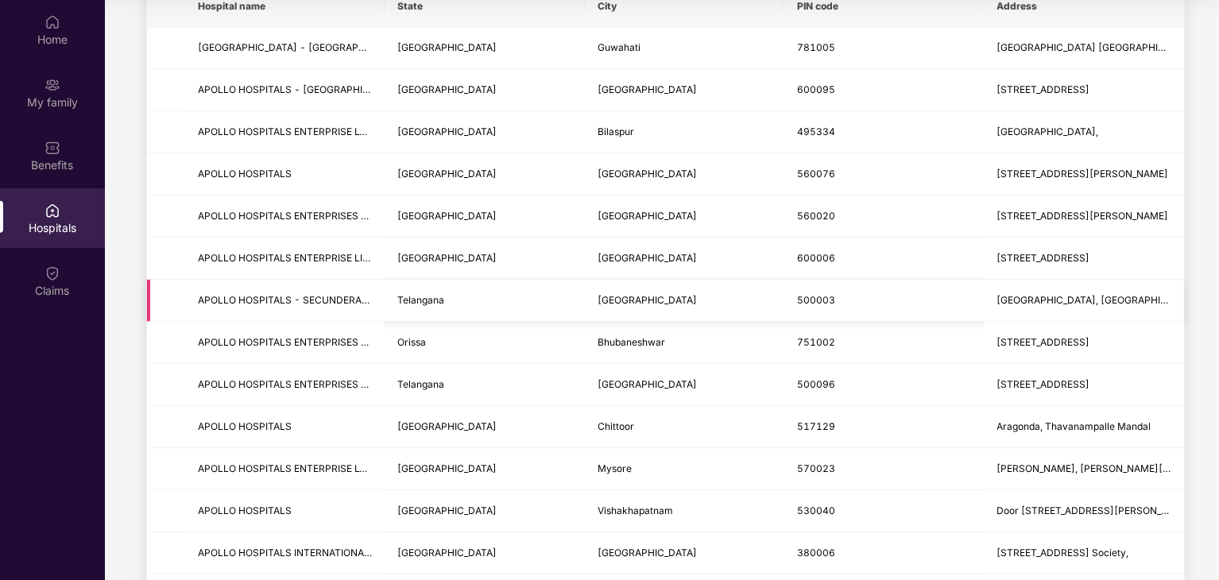
scroll to position [353, 0]
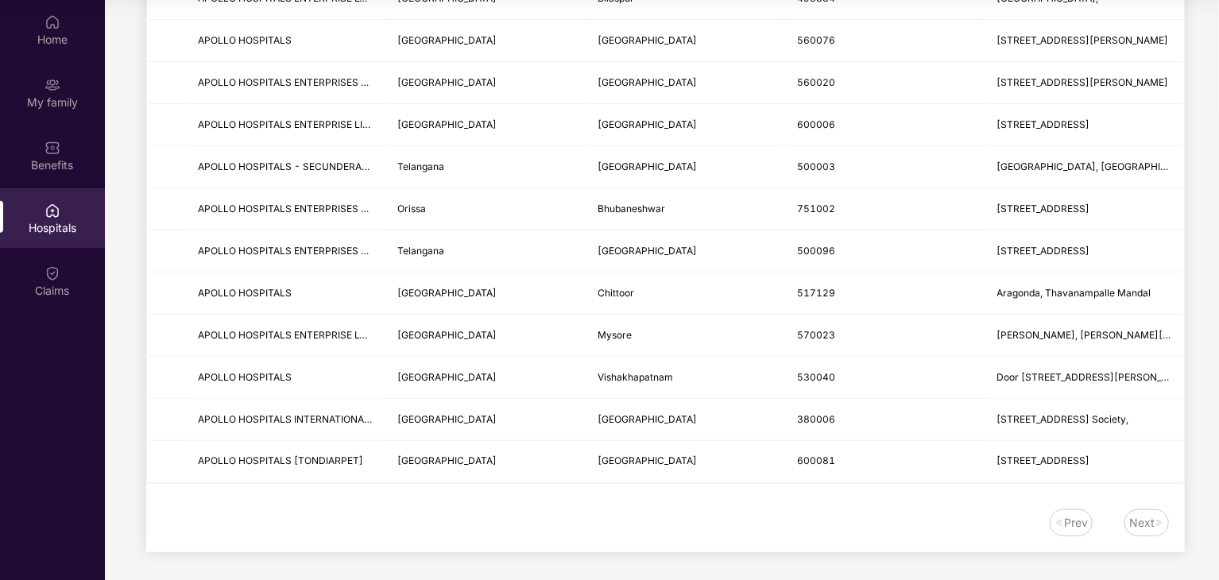
click at [1143, 516] on div "Next" at bounding box center [1141, 522] width 25 height 17
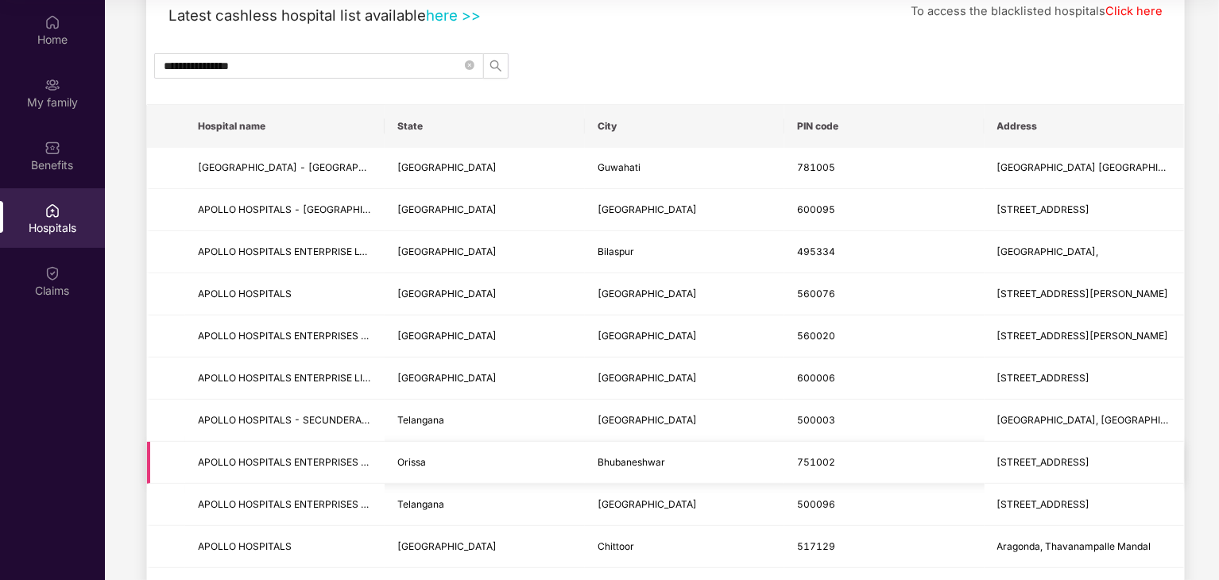
scroll to position [99, 0]
click at [1007, 208] on span "[STREET_ADDRESS]" at bounding box center [1043, 210] width 93 height 12
click at [75, 273] on div "Claims" at bounding box center [52, 281] width 105 height 60
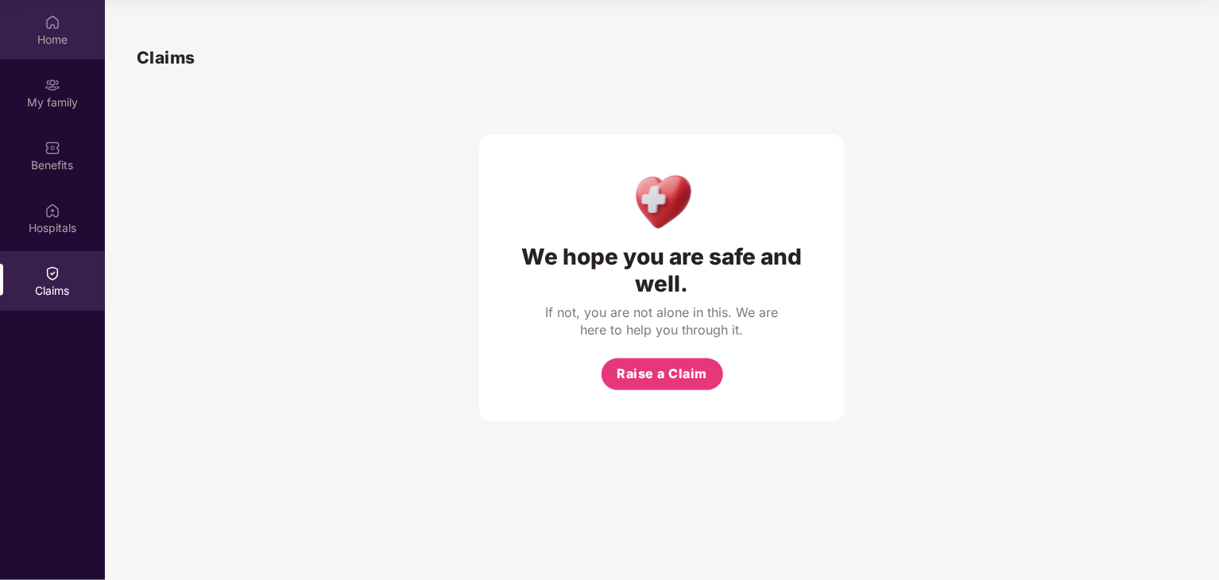
click at [60, 23] on div "Home" at bounding box center [52, 30] width 105 height 60
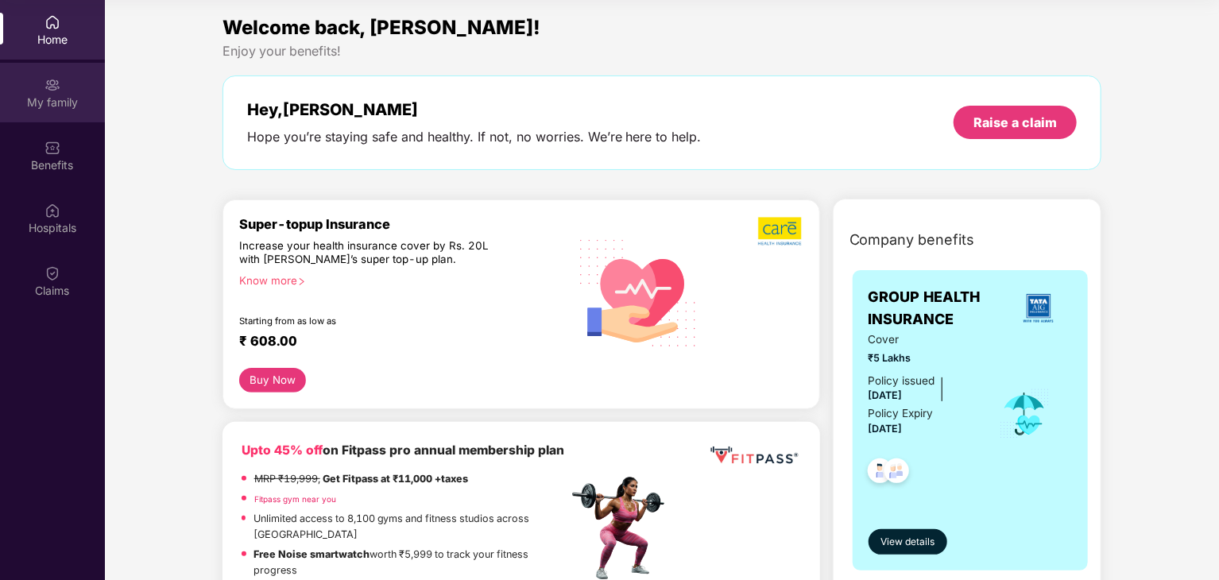
click at [42, 75] on div "My family" at bounding box center [52, 93] width 105 height 60
